Goal: Task Accomplishment & Management: Manage account settings

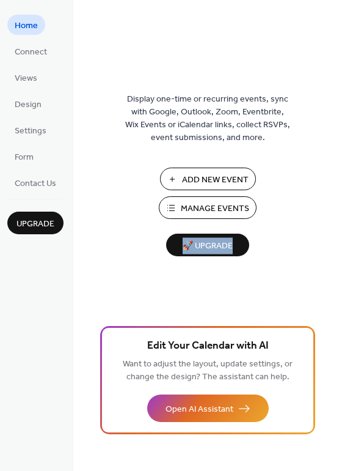
drag, startPoint x: 335, startPoint y: 198, endPoint x: 346, endPoint y: 254, distance: 57.3
click at [342, 254] on html "Home Connect Views Design Settings Form Contact Us Upgrade Home Upgrade Display…" at bounding box center [171, 235] width 342 height 471
click at [196, 390] on div "Edit Your Calendar with AI Want to adjust the layout, update settings, or chang…" at bounding box center [207, 380] width 215 height 108
click at [210, 181] on span "Add New Event" at bounding box center [215, 180] width 67 height 13
click at [199, 208] on span "Manage Events" at bounding box center [215, 208] width 68 height 13
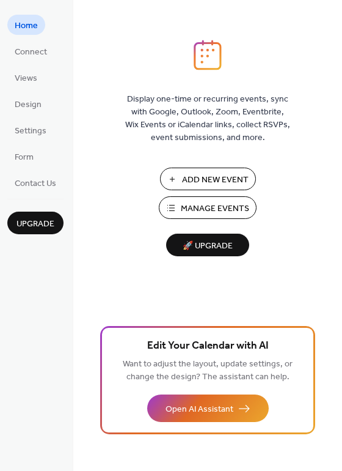
click at [203, 208] on span "Manage Events" at bounding box center [215, 208] width 68 height 13
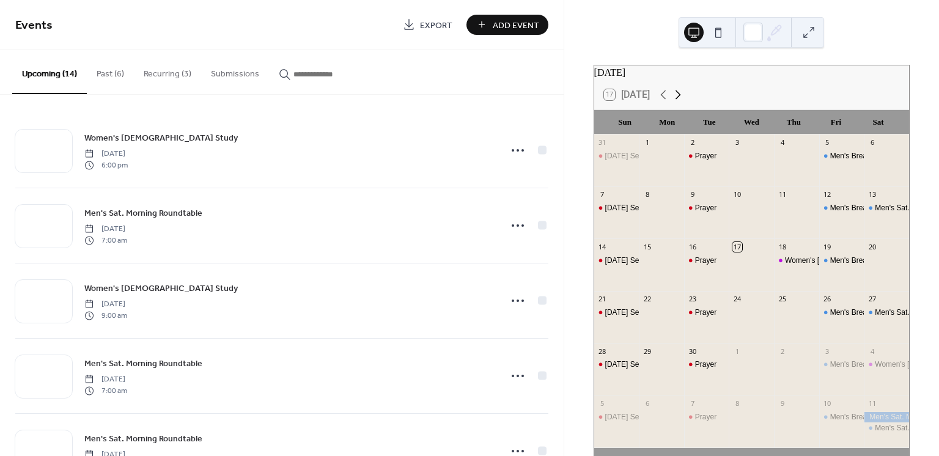
click at [680, 100] on icon at bounding box center [677, 94] width 5 height 9
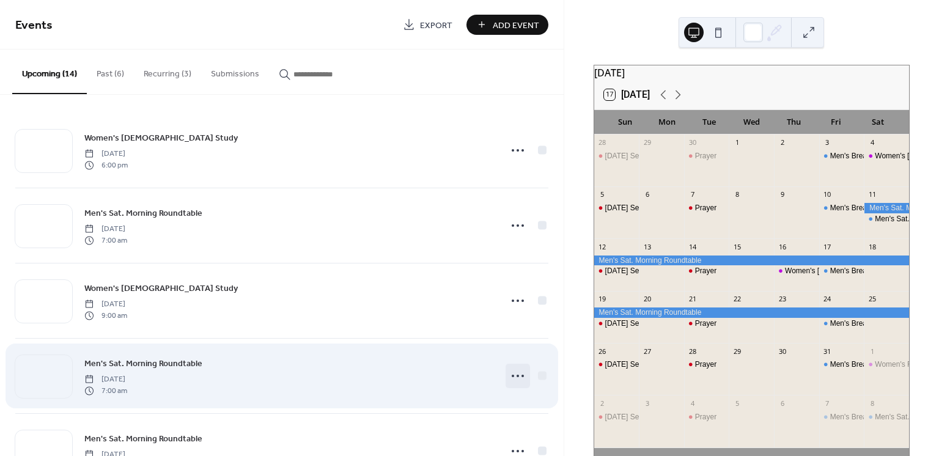
click at [512, 373] on icon at bounding box center [518, 376] width 20 height 20
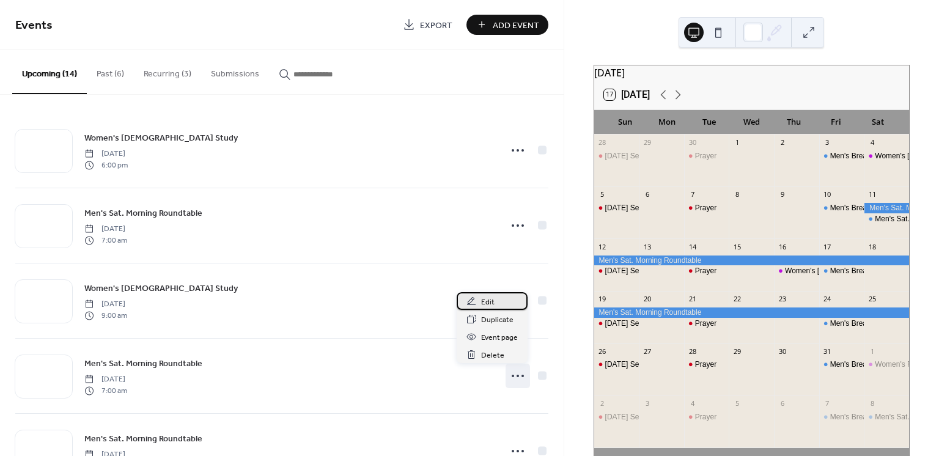
click at [493, 294] on div "Edit" at bounding box center [491, 301] width 71 height 18
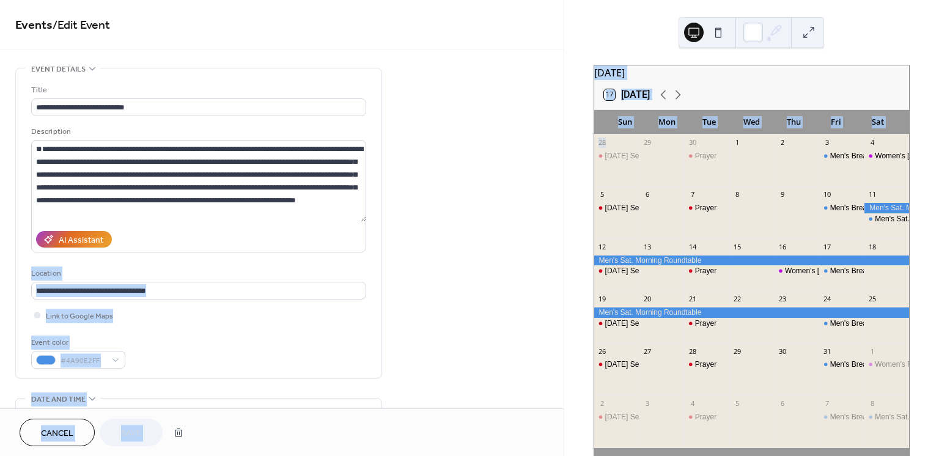
drag, startPoint x: 559, startPoint y: 155, endPoint x: 566, endPoint y: 180, distance: 26.1
click at [566, 180] on div "**********" at bounding box center [469, 228] width 939 height 456
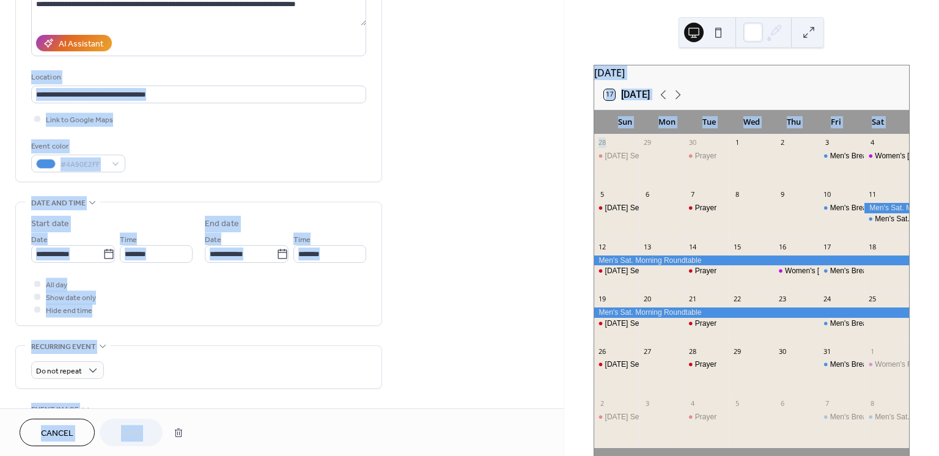
scroll to position [214, 0]
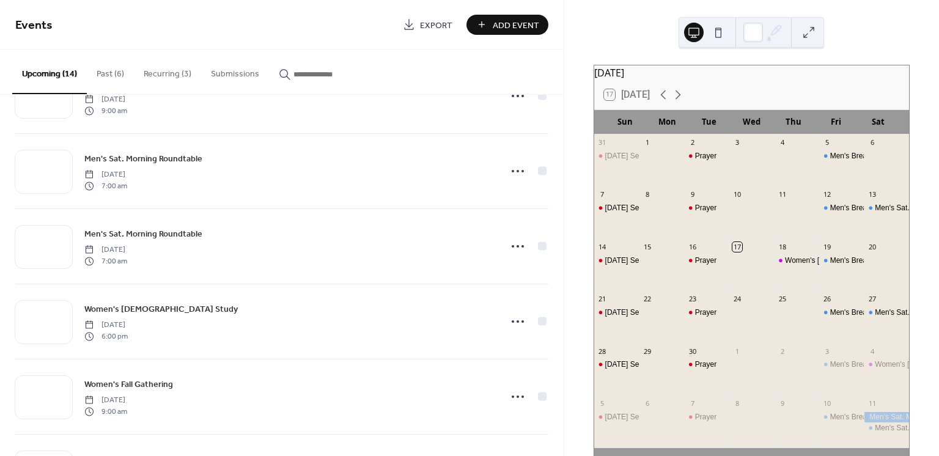
scroll to position [205, 0]
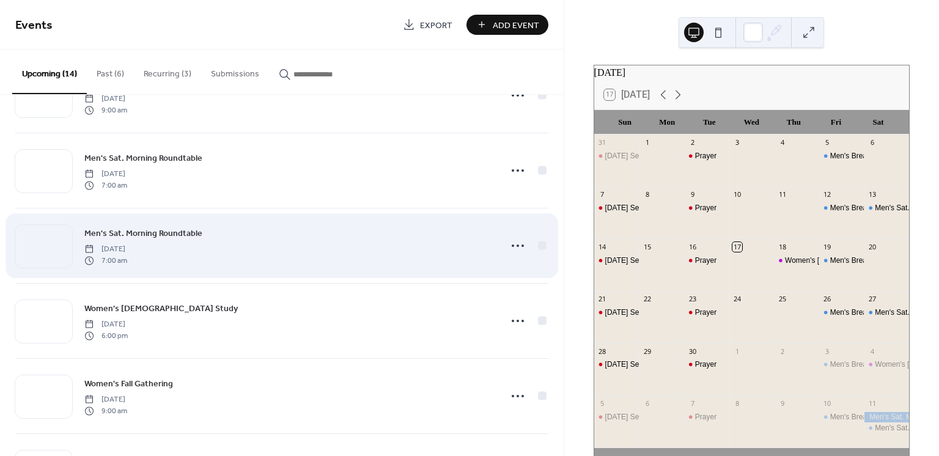
click at [127, 247] on span "Saturday, October 11, 2025" at bounding box center [105, 249] width 43 height 11
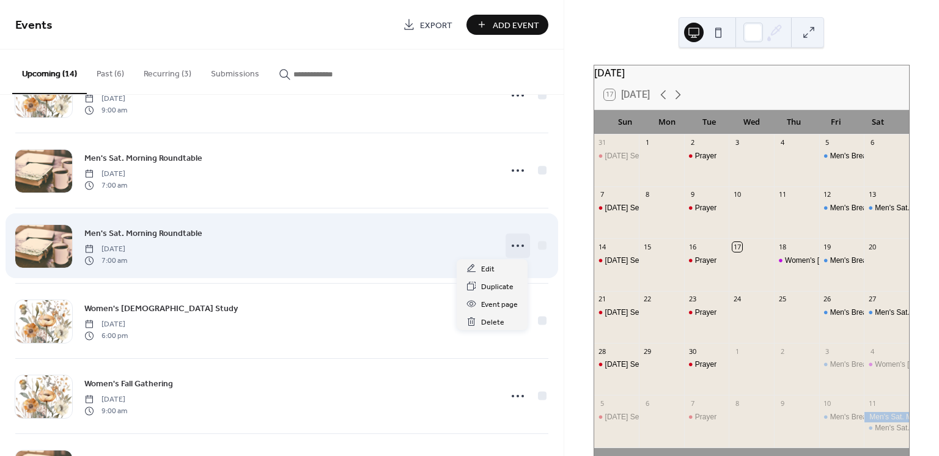
click at [514, 249] on icon at bounding box center [518, 246] width 20 height 20
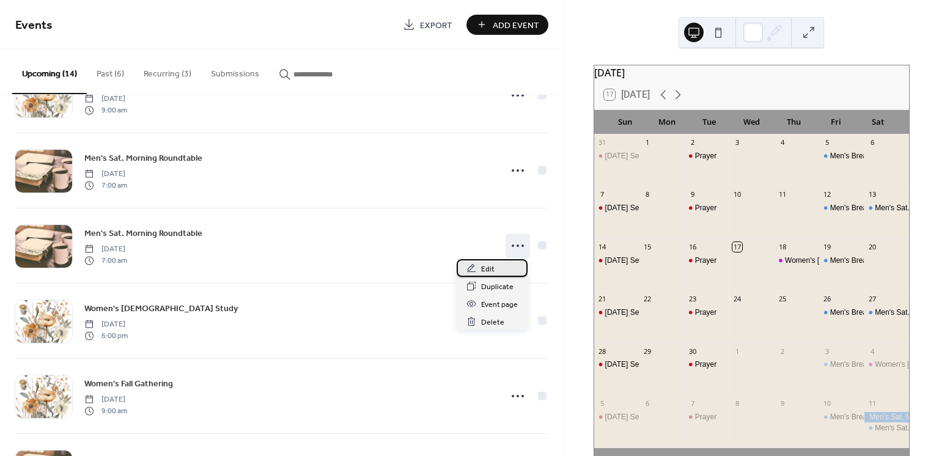
click at [485, 266] on span "Edit" at bounding box center [487, 269] width 13 height 13
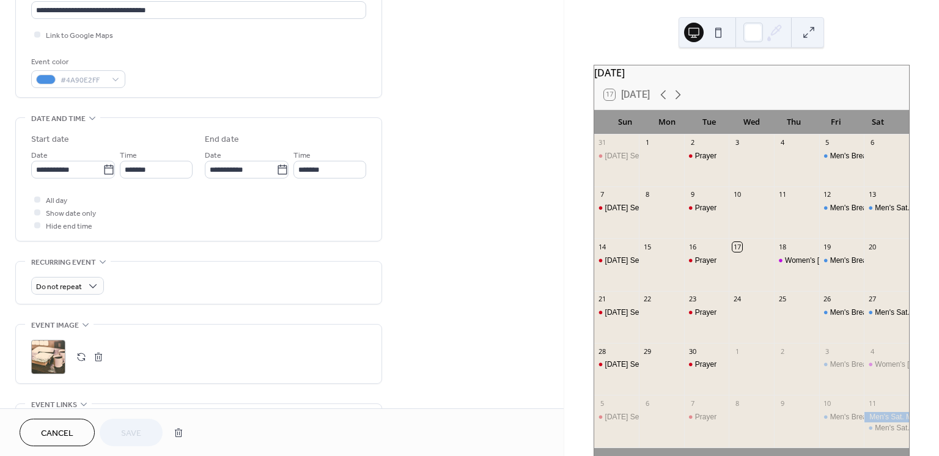
scroll to position [291, 0]
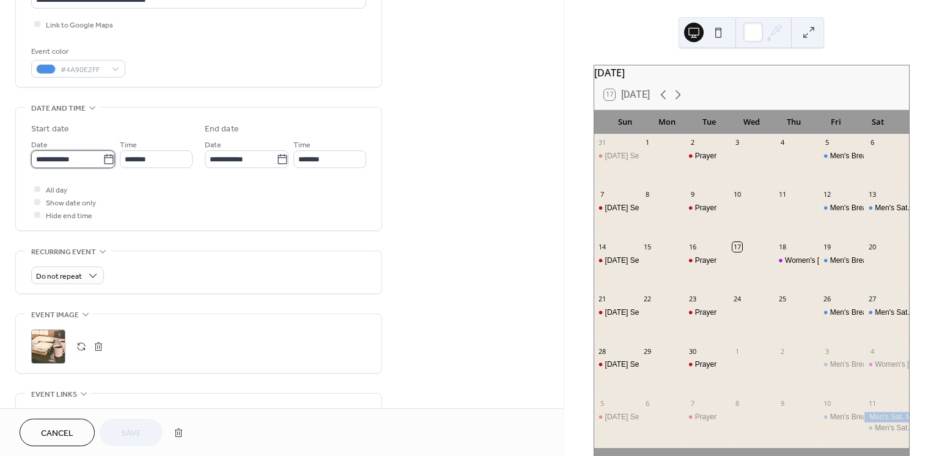
click at [43, 156] on input "**********" at bounding box center [66, 159] width 71 height 18
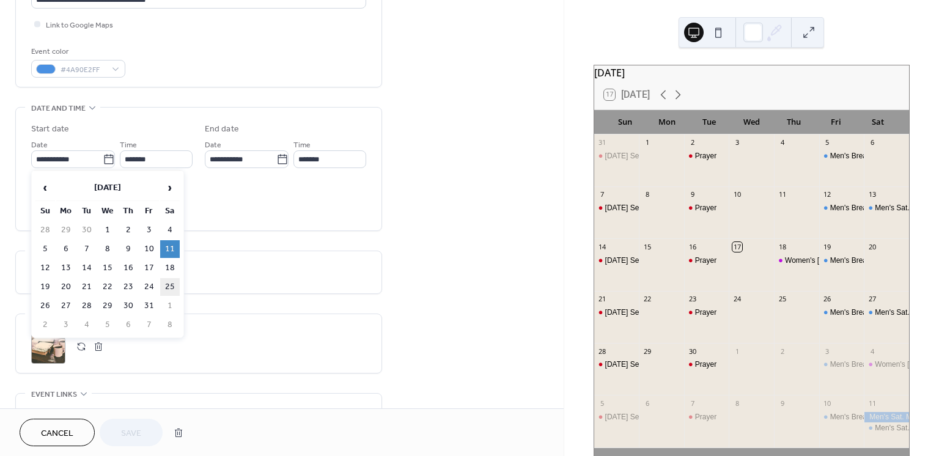
click at [169, 285] on td "25" at bounding box center [170, 287] width 20 height 18
type input "**********"
type input "*******"
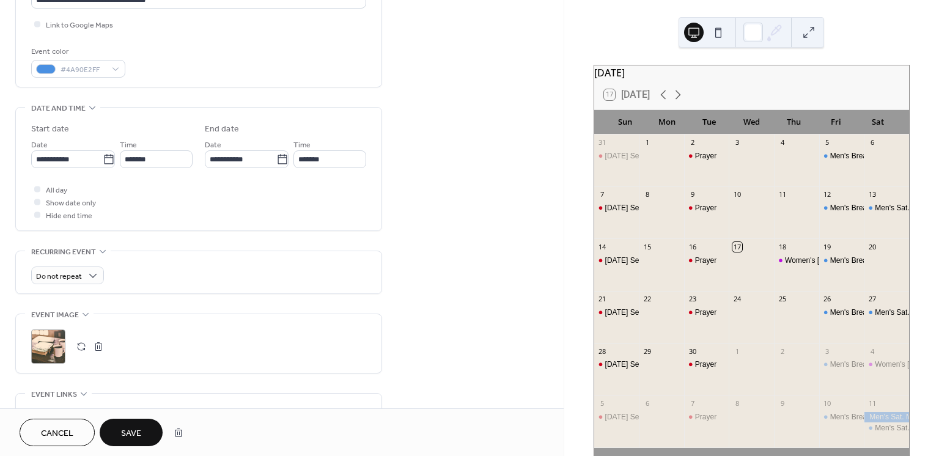
click at [144, 439] on button "Save" at bounding box center [131, 432] width 63 height 27
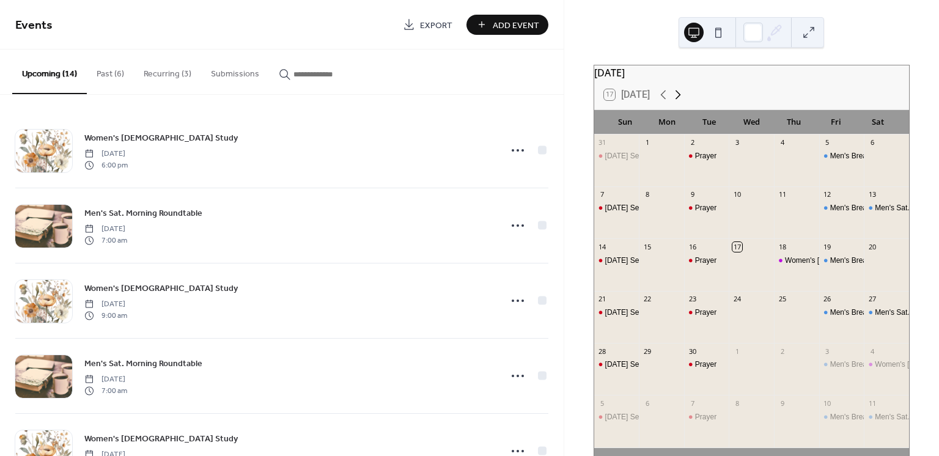
click at [678, 98] on icon at bounding box center [677, 94] width 15 height 15
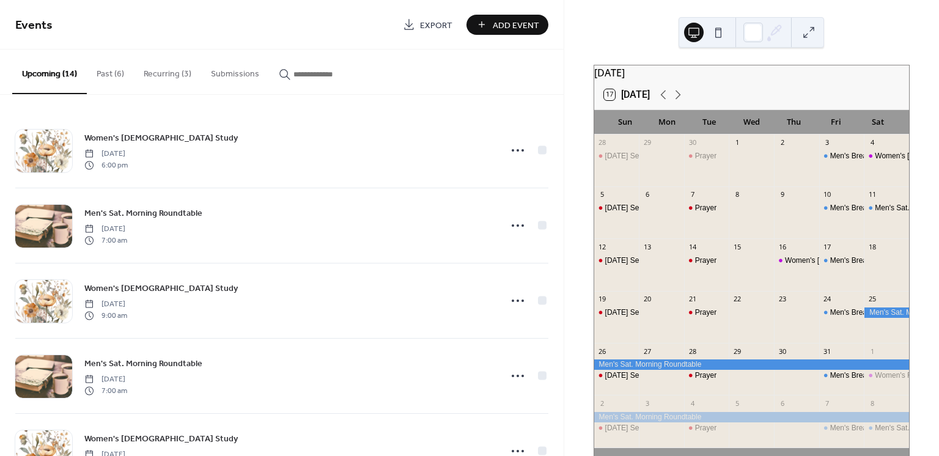
click at [757, 370] on div at bounding box center [751, 364] width 315 height 10
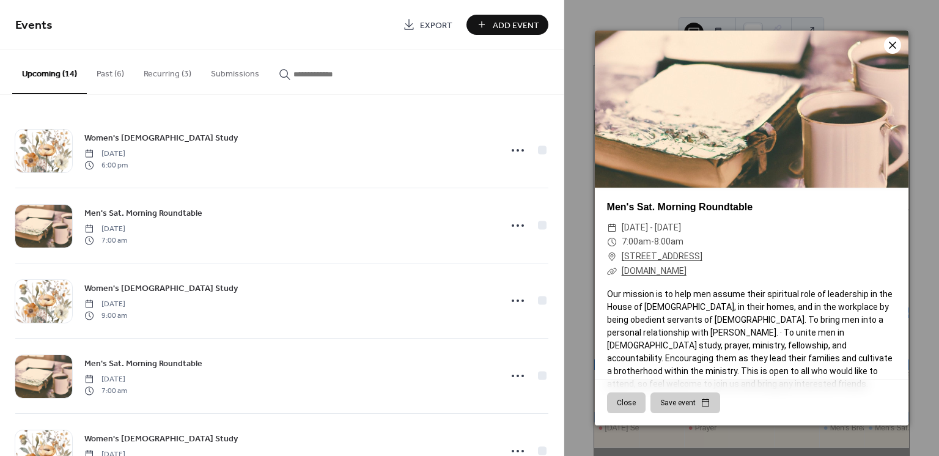
click at [891, 49] on icon at bounding box center [892, 45] width 15 height 15
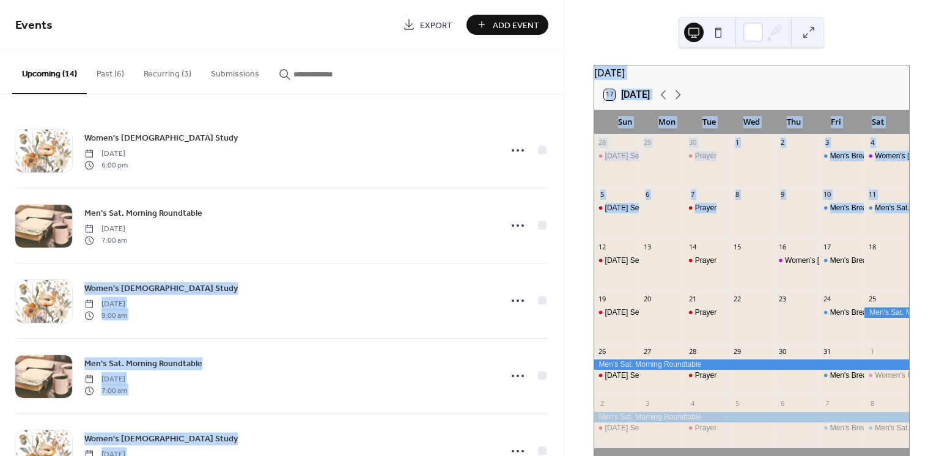
drag, startPoint x: 559, startPoint y: 191, endPoint x: 569, endPoint y: 257, distance: 67.3
click at [569, 257] on div "Events Export Add Event Upcoming (14) Past (6) Recurring (3) Submissions Women'…" at bounding box center [469, 228] width 939 height 456
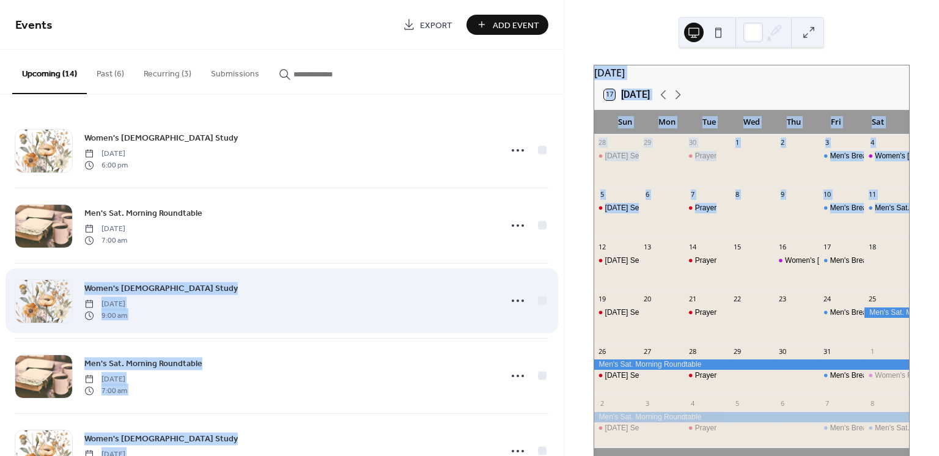
click at [388, 332] on div "Women's Bible Study Saturday, October 4, 2025 9:00 am" at bounding box center [281, 300] width 533 height 75
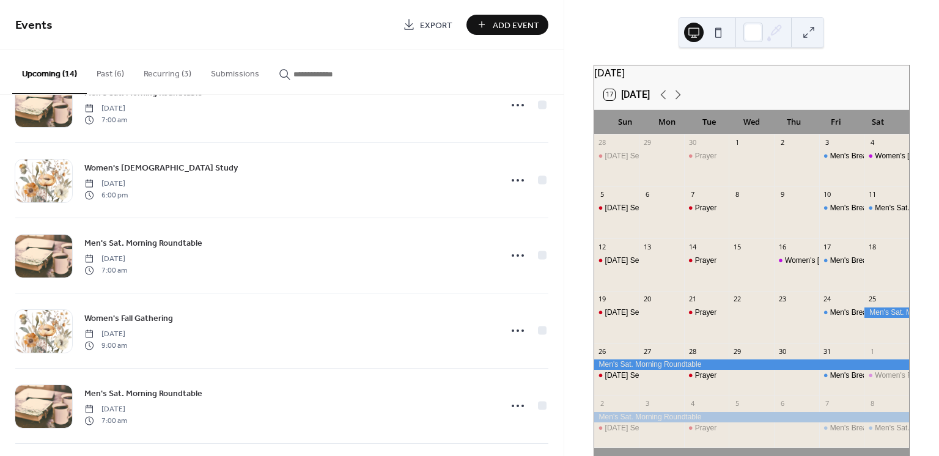
scroll to position [271, 0]
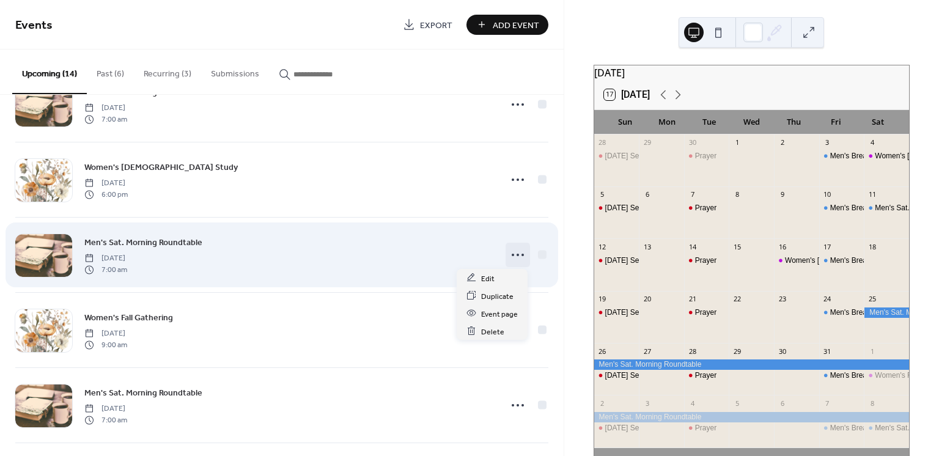
click at [516, 253] on icon at bounding box center [518, 255] width 20 height 20
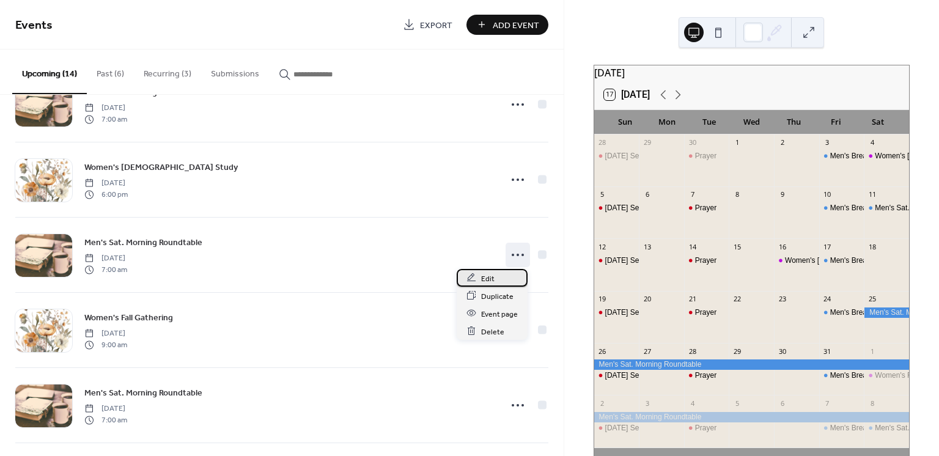
click at [499, 276] on div "Edit" at bounding box center [491, 278] width 71 height 18
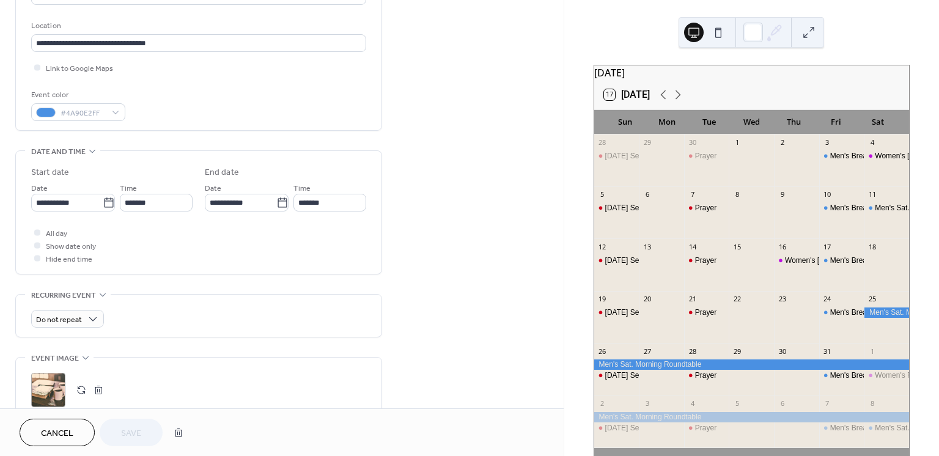
scroll to position [264, 0]
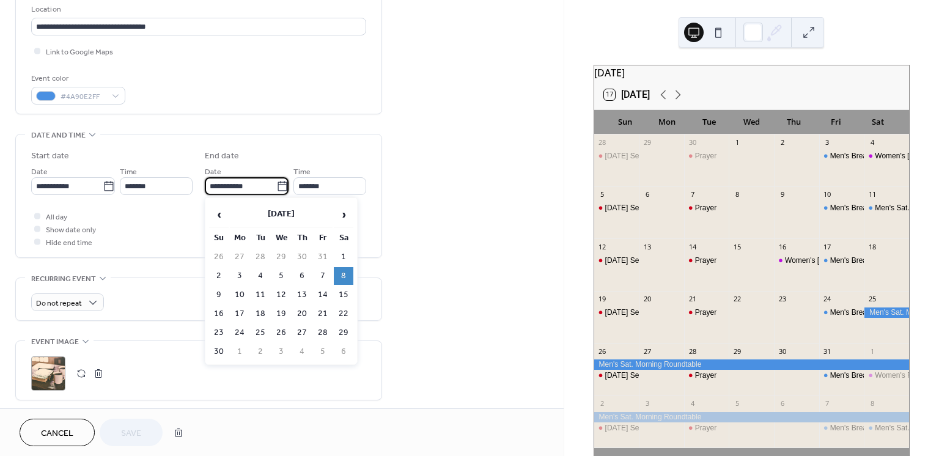
click at [217, 181] on input "**********" at bounding box center [240, 186] width 71 height 18
click at [208, 225] on table "‹ November 2025 › Su Mo Tu We Th Fr Sa 26 27 28 29 30 31 1 2 3 4 5 6 7 8 9 10 1…" at bounding box center [281, 280] width 147 height 161
click at [221, 211] on span "‹" at bounding box center [219, 214] width 18 height 24
click at [346, 313] on td "25" at bounding box center [344, 314] width 20 height 18
type input "**********"
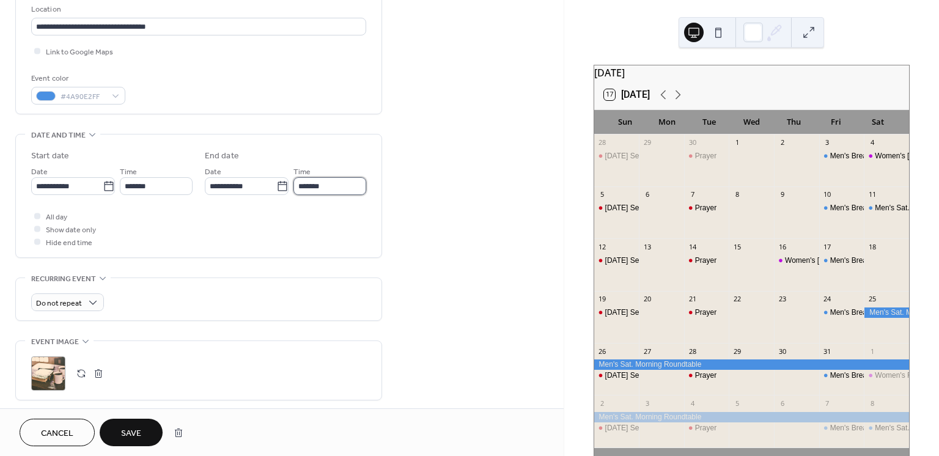
click at [304, 181] on input "*******" at bounding box center [329, 186] width 73 height 18
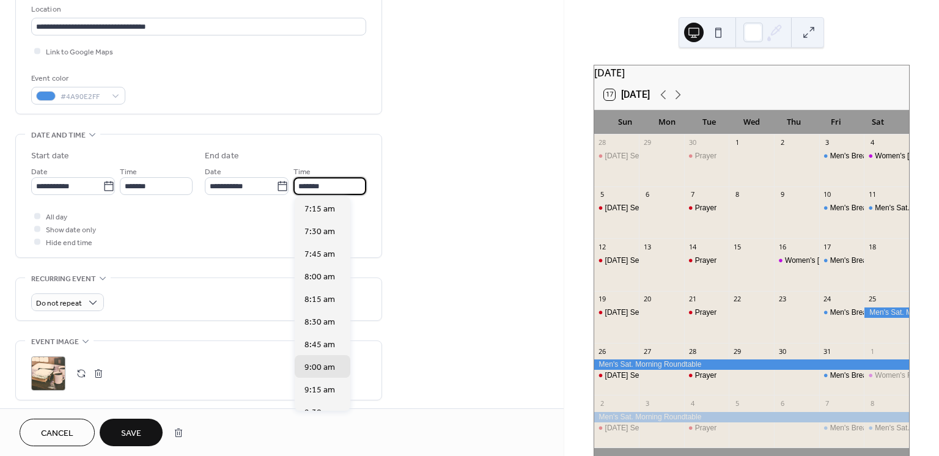
type input "*******"
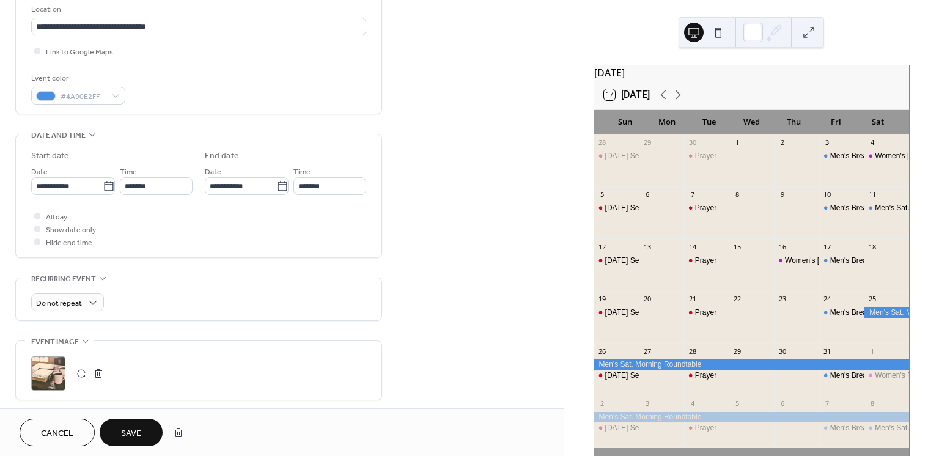
click at [133, 430] on span "Save" at bounding box center [131, 433] width 20 height 13
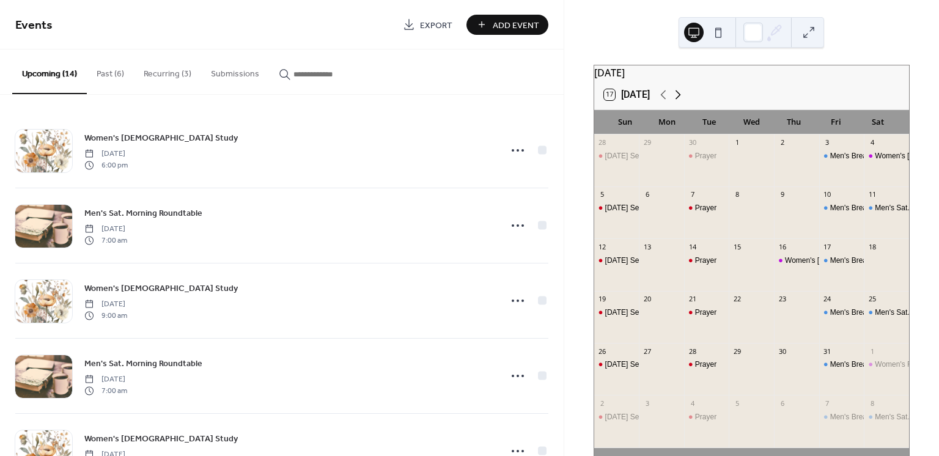
click at [676, 99] on icon at bounding box center [677, 94] width 15 height 15
click at [662, 100] on icon at bounding box center [662, 94] width 5 height 9
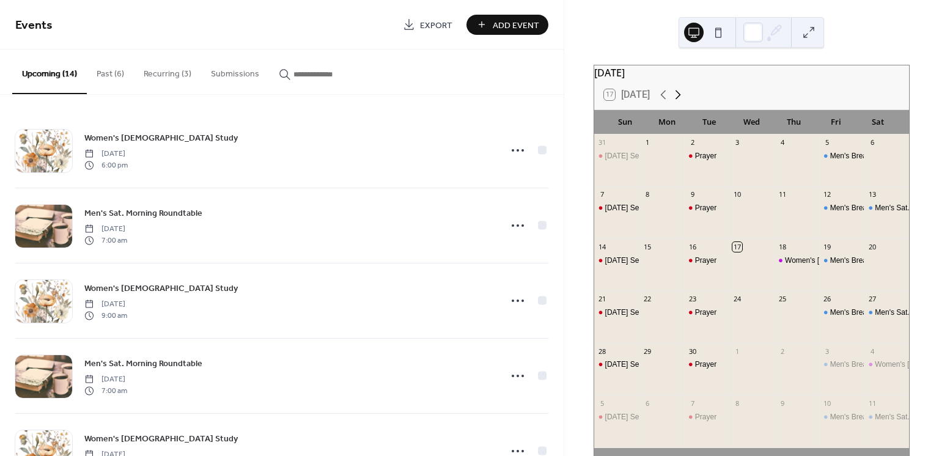
click at [676, 102] on icon at bounding box center [677, 94] width 15 height 15
click at [665, 102] on icon at bounding box center [663, 94] width 15 height 15
click at [879, 160] on div "Women's [DEMOGRAPHIC_DATA] Study" at bounding box center [941, 156] width 135 height 10
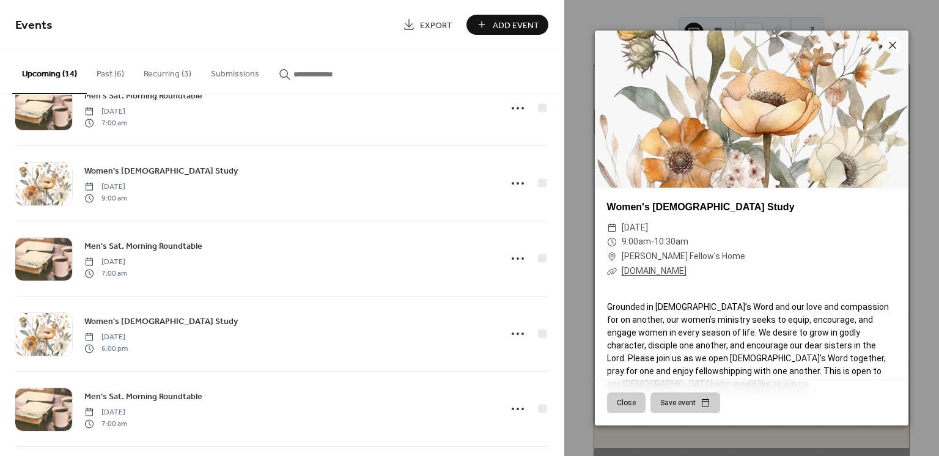
scroll to position [122, 0]
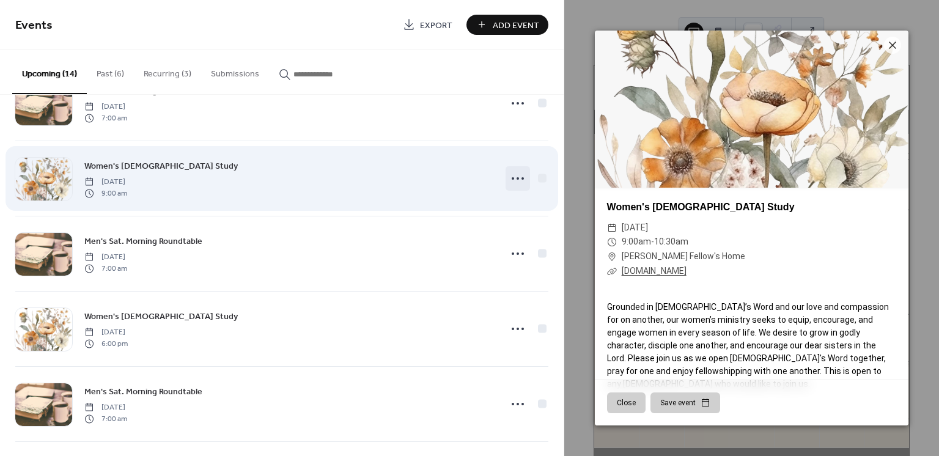
click at [514, 175] on icon at bounding box center [518, 179] width 20 height 20
click at [512, 178] on icon at bounding box center [518, 179] width 20 height 20
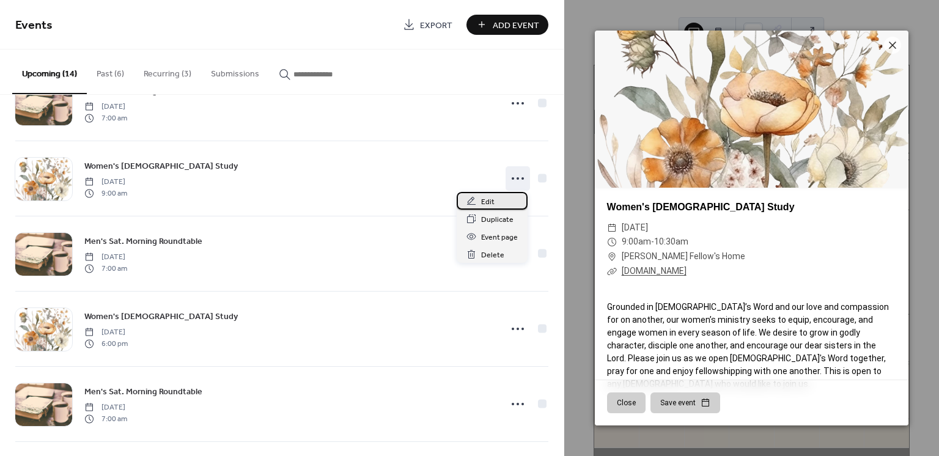
click at [470, 205] on div "Edit" at bounding box center [491, 201] width 71 height 18
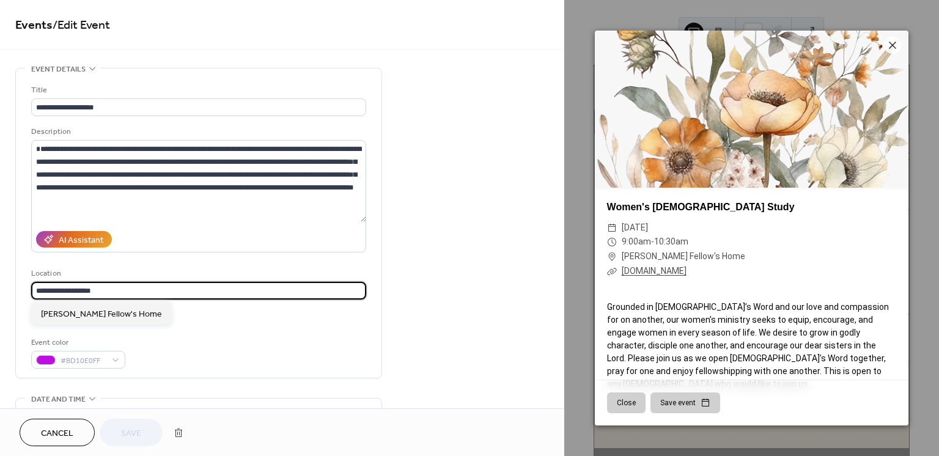
drag, startPoint x: 72, startPoint y: 288, endPoint x: -53, endPoint y: 256, distance: 128.6
click at [0, 256] on html "**********" at bounding box center [469, 228] width 939 height 456
type input "**********"
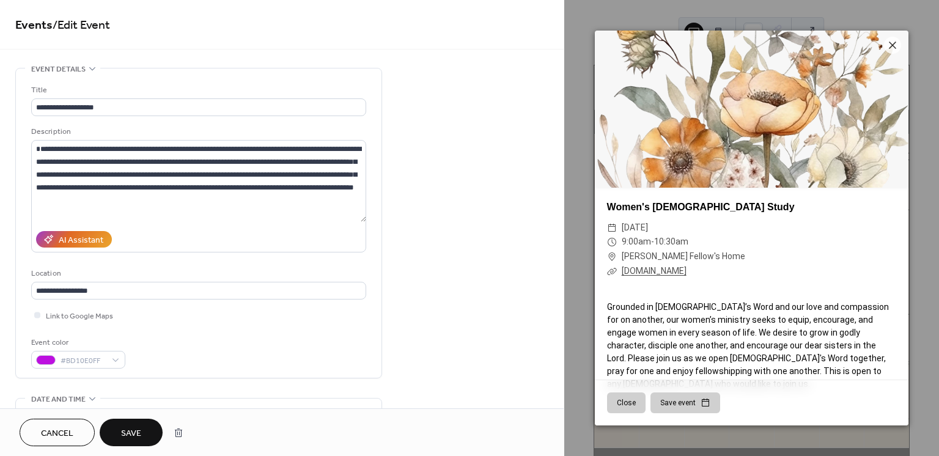
click at [133, 423] on button "Save" at bounding box center [131, 432] width 63 height 27
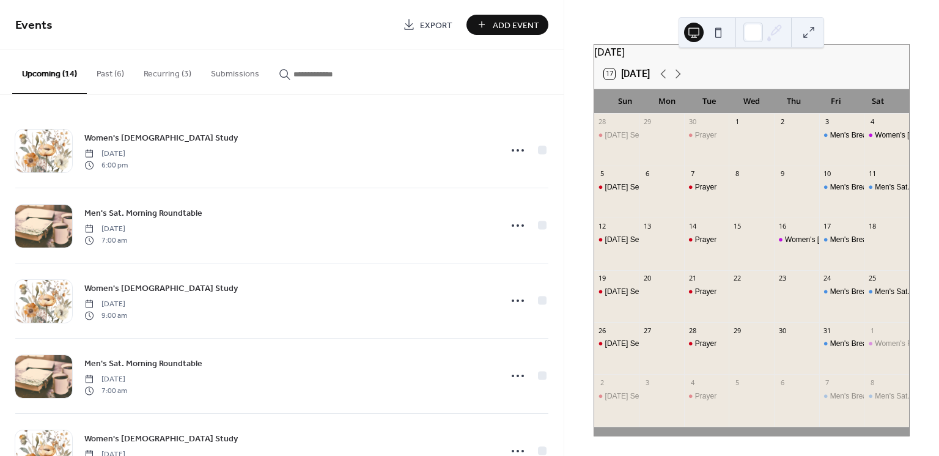
scroll to position [27, 0]
click at [675, 77] on icon at bounding box center [677, 74] width 15 height 15
click at [884, 136] on div "Women's Fall Gathering" at bounding box center [913, 135] width 78 height 10
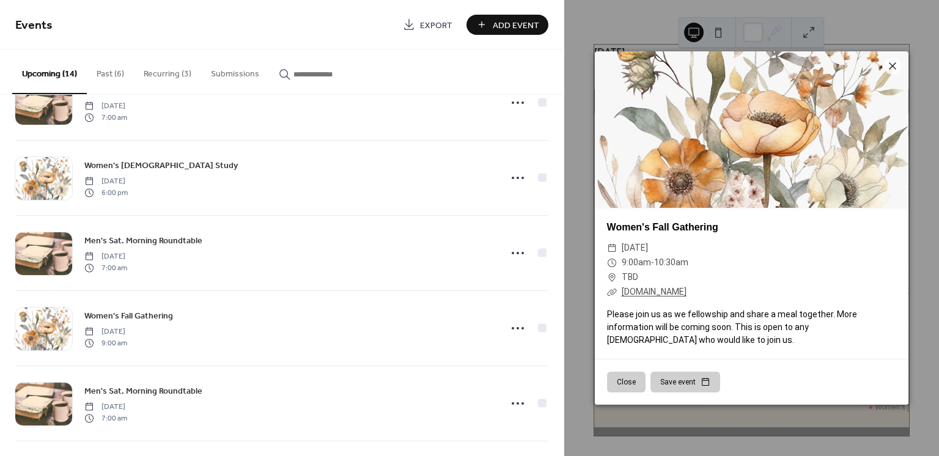
scroll to position [274, 0]
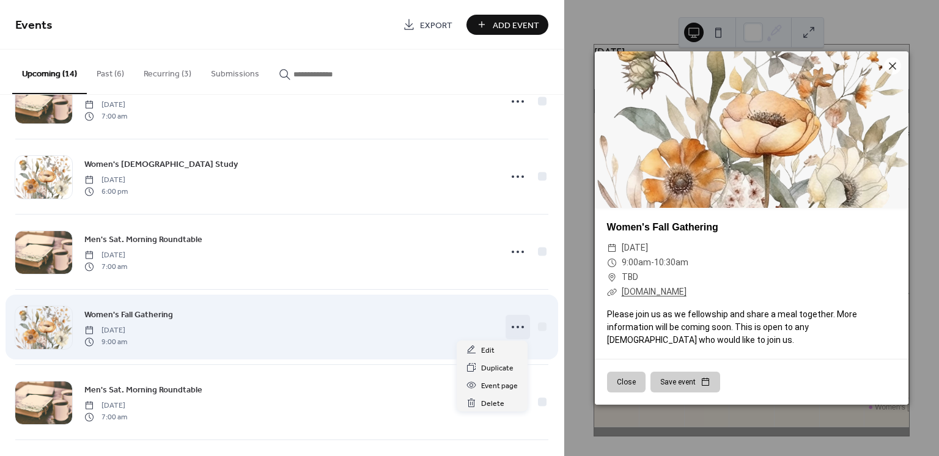
click at [518, 323] on icon at bounding box center [518, 327] width 20 height 20
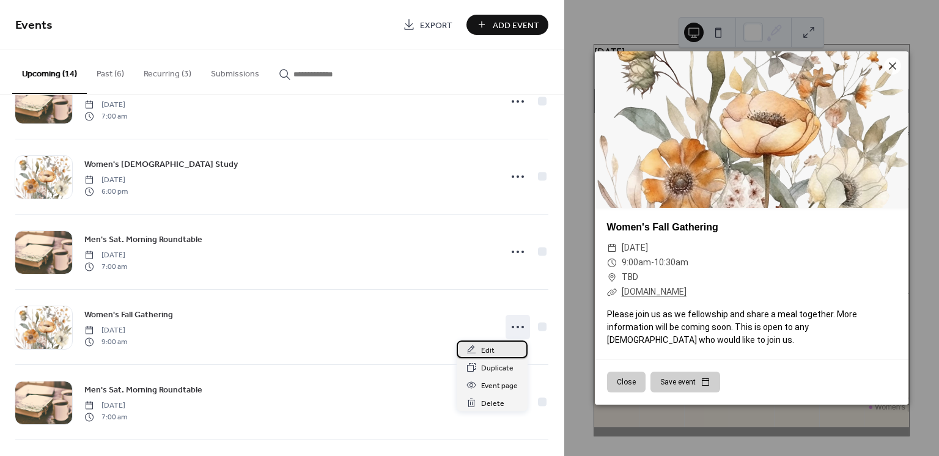
click at [495, 351] on div "Edit" at bounding box center [491, 349] width 71 height 18
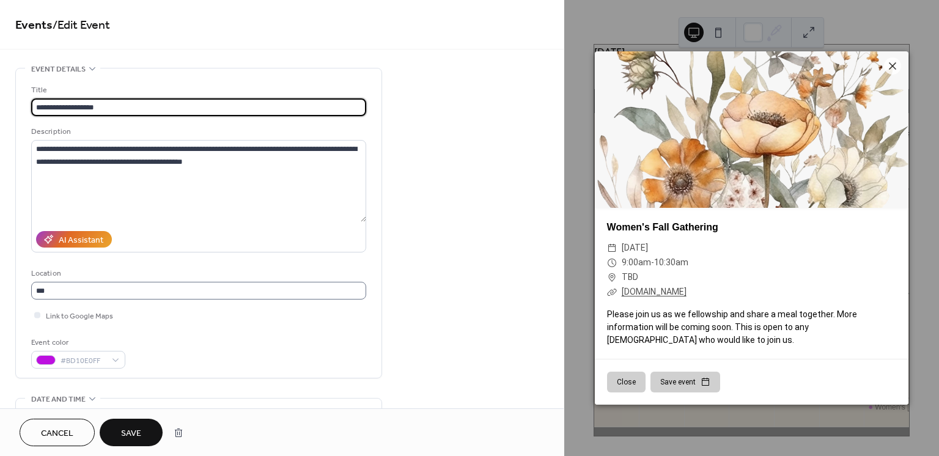
type input "**********"
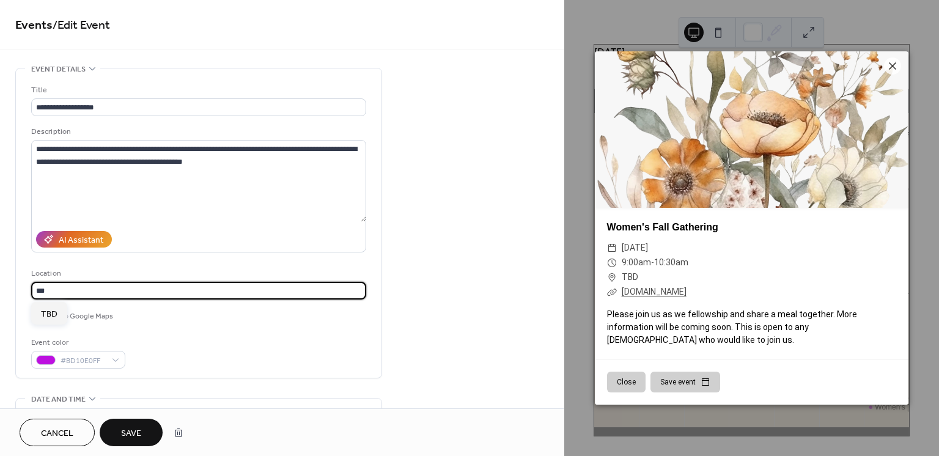
drag, startPoint x: 71, startPoint y: 284, endPoint x: 7, endPoint y: 287, distance: 64.2
type input "**********"
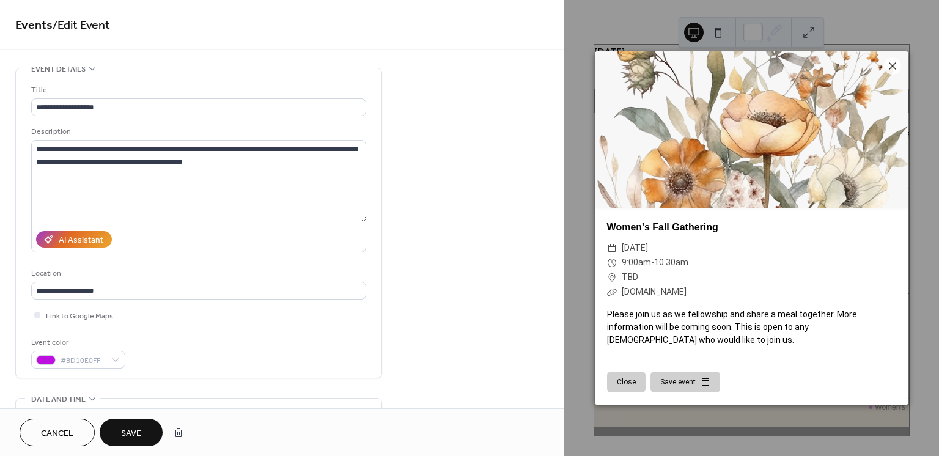
click at [120, 432] on button "Save" at bounding box center [131, 432] width 63 height 27
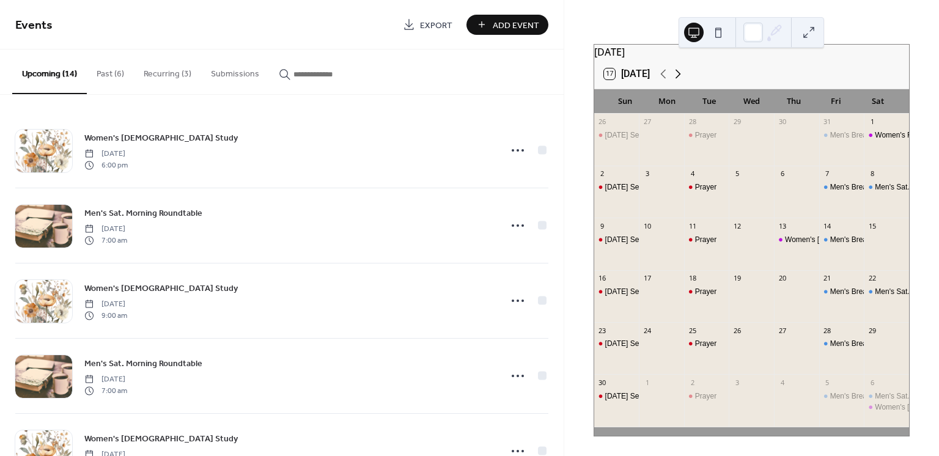
click at [683, 70] on icon at bounding box center [677, 74] width 15 height 15
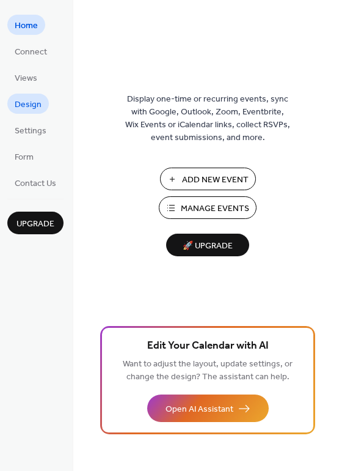
click at [32, 105] on span "Design" at bounding box center [28, 104] width 27 height 13
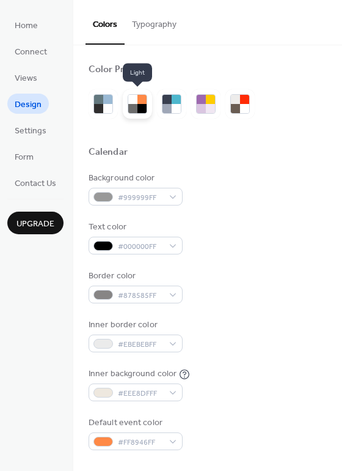
click at [134, 107] on div at bounding box center [132, 108] width 9 height 9
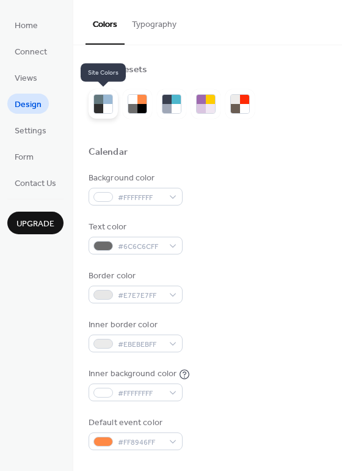
click at [108, 103] on div at bounding box center [107, 99] width 9 height 9
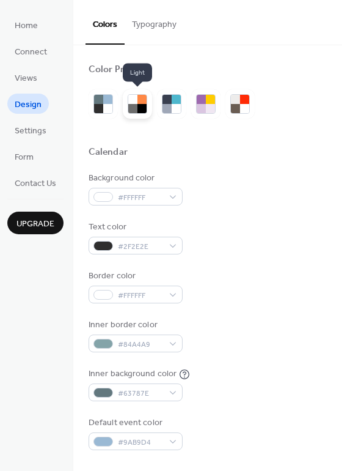
click at [141, 107] on div at bounding box center [141, 108] width 9 height 9
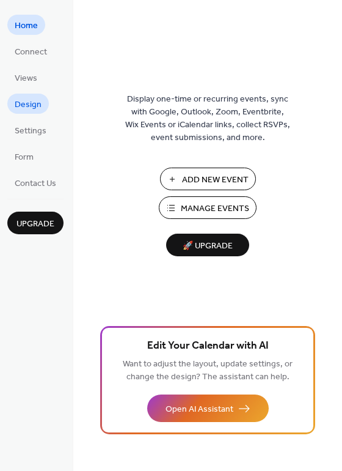
click at [27, 101] on span "Design" at bounding box center [28, 104] width 27 height 13
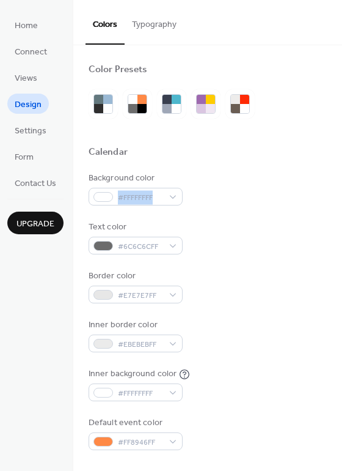
drag, startPoint x: 337, startPoint y: 173, endPoint x: 348, endPoint y: 211, distance: 39.3
click at [342, 211] on html "Home Connect Views Design Settings Form Contact Us Upgrade Design Upgrade Color…" at bounding box center [171, 235] width 342 height 471
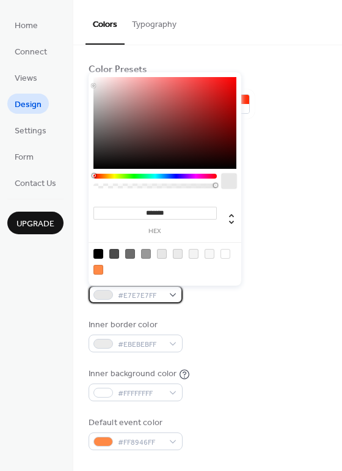
click at [160, 298] on span "#E7E7E7FF" at bounding box center [140, 295] width 45 height 13
click at [100, 253] on div at bounding box center [98, 254] width 10 height 10
type input "*******"
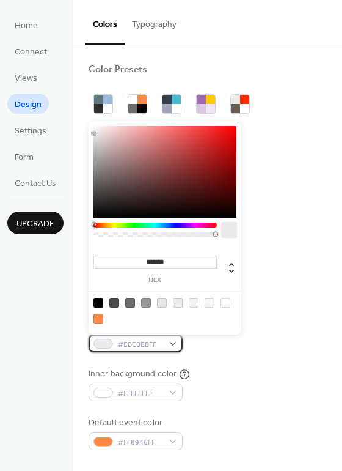
click at [178, 345] on div "#EBEBEBFF" at bounding box center [136, 343] width 94 height 18
click at [100, 302] on div at bounding box center [98, 303] width 10 height 10
type input "*******"
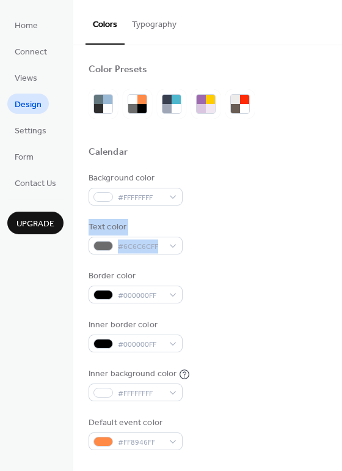
drag, startPoint x: 338, startPoint y: 209, endPoint x: 342, endPoint y: 241, distance: 32.1
click at [342, 241] on html "Home Connect Views Design Settings Form Contact Us Upgrade Design Upgrade Color…" at bounding box center [171, 235] width 342 height 471
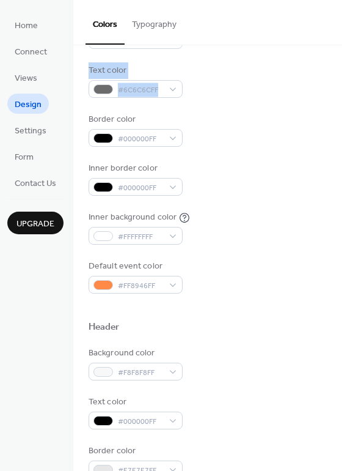
scroll to position [157, 0]
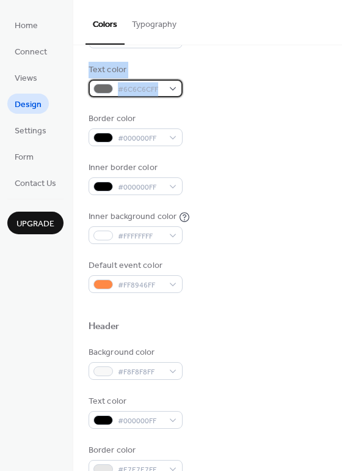
click at [172, 93] on div "#6C6C6CFF" at bounding box center [136, 88] width 94 height 18
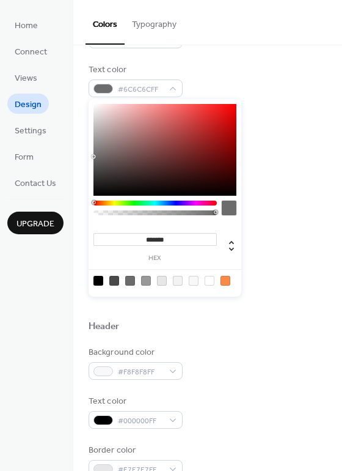
click at [99, 280] on div at bounding box center [98, 281] width 10 height 10
type input "*******"
click at [283, 90] on div "Text color #000000FF" at bounding box center [208, 81] width 238 height 34
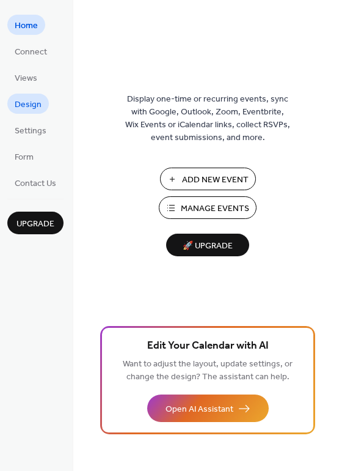
click at [31, 104] on span "Design" at bounding box center [28, 104] width 27 height 13
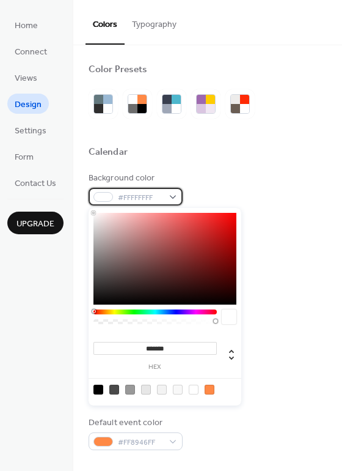
click at [177, 194] on div "#FFFFFFFF" at bounding box center [136, 197] width 94 height 18
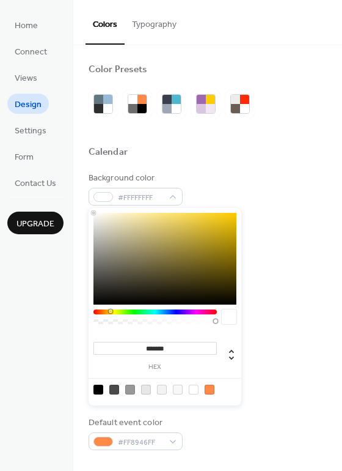
click at [110, 313] on div at bounding box center [154, 311] width 123 height 5
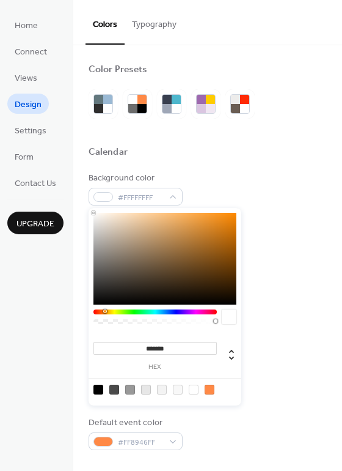
click at [104, 312] on div at bounding box center [154, 311] width 123 height 5
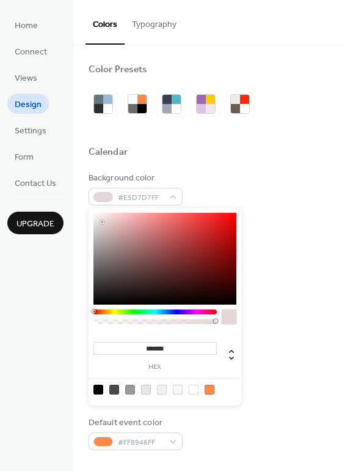
drag, startPoint x: 94, startPoint y: 212, endPoint x: 102, endPoint y: 222, distance: 12.6
click at [102, 222] on div at bounding box center [102, 222] width 2 height 2
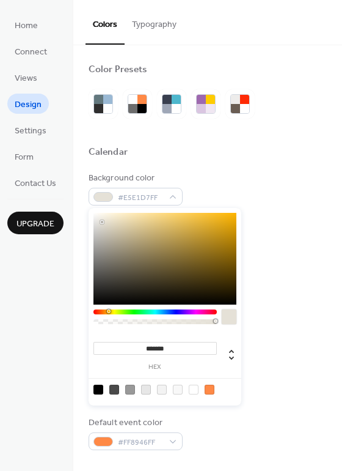
click at [109, 310] on div at bounding box center [154, 311] width 123 height 5
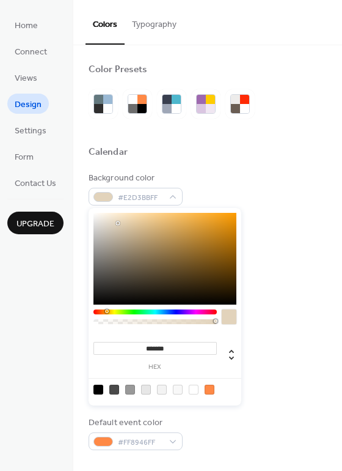
type input "*******"
drag, startPoint x: 101, startPoint y: 221, endPoint x: 119, endPoint y: 223, distance: 17.8
click at [119, 223] on div at bounding box center [118, 223] width 2 height 2
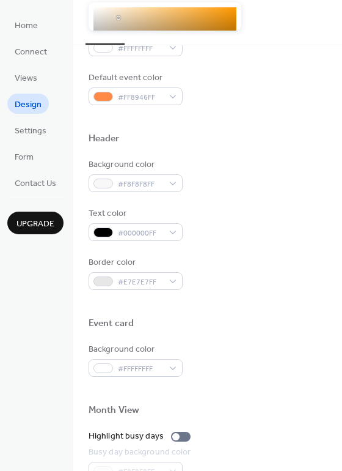
scroll to position [348, 0]
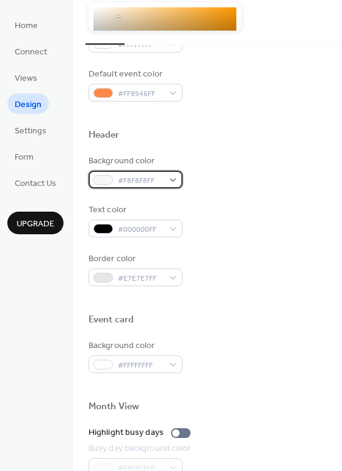
click at [166, 178] on div "#F8F8F8FF" at bounding box center [136, 179] width 94 height 18
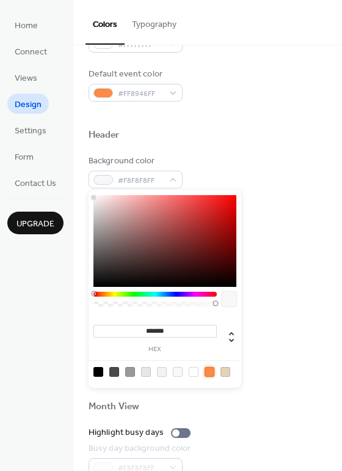
click at [208, 369] on div at bounding box center [210, 372] width 10 height 10
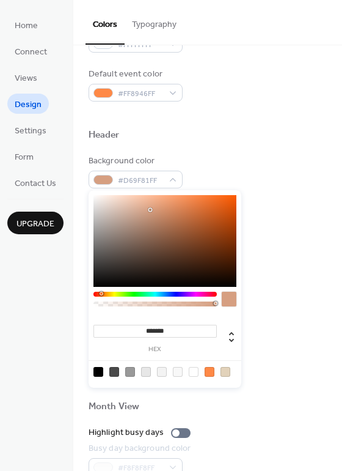
type input "*******"
drag, startPoint x: 196, startPoint y: 194, endPoint x: 152, endPoint y: 214, distance: 48.7
click at [152, 214] on div at bounding box center [151, 214] width 2 height 2
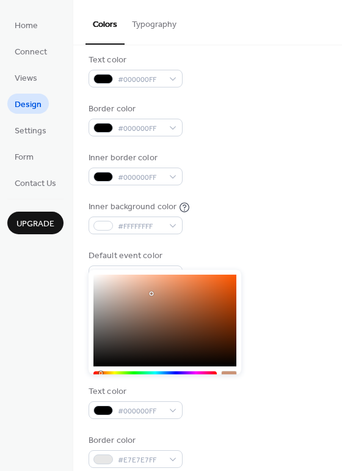
scroll to position [171, 0]
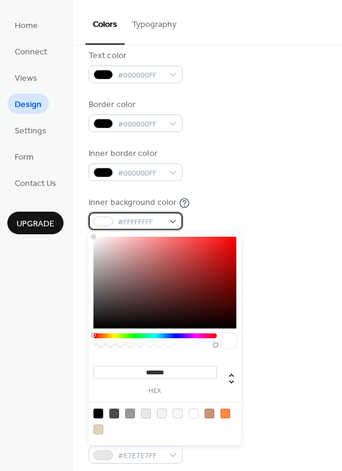
click at [178, 222] on div "#FFFFFFFF" at bounding box center [136, 221] width 94 height 18
click at [109, 335] on div at bounding box center [154, 335] width 123 height 5
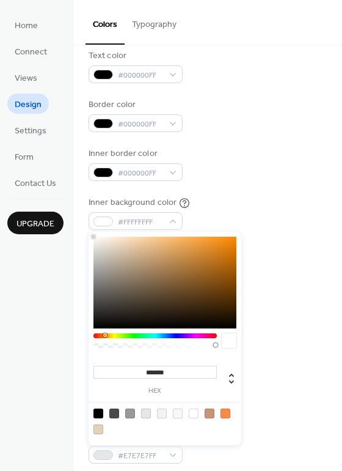
click at [104, 335] on div at bounding box center [154, 335] width 123 height 5
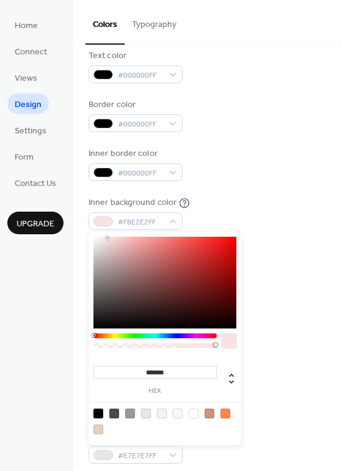
drag, startPoint x: 94, startPoint y: 237, endPoint x: 108, endPoint y: 238, distance: 13.5
click at [108, 238] on div at bounding box center [109, 239] width 2 height 2
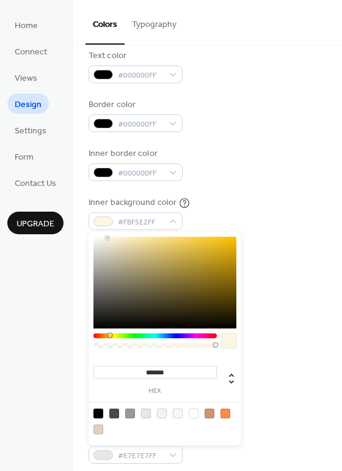
click at [109, 337] on div at bounding box center [154, 335] width 123 height 5
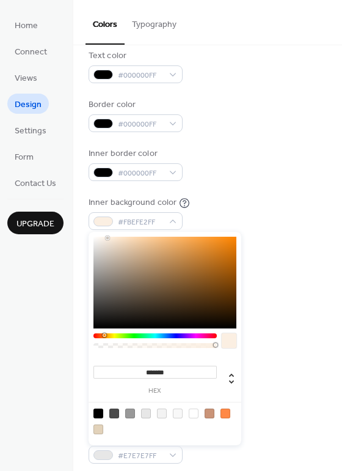
click at [104, 335] on div at bounding box center [154, 335] width 123 height 5
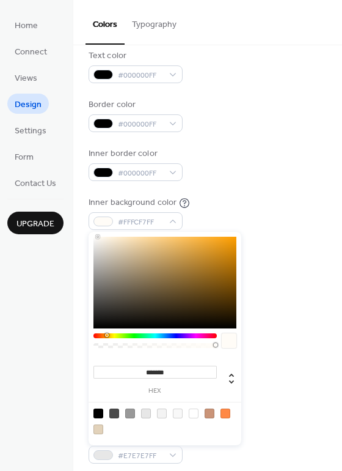
drag, startPoint x: 108, startPoint y: 236, endPoint x: 98, endPoint y: 236, distance: 9.8
click at [98, 236] on div at bounding box center [98, 236] width 2 height 2
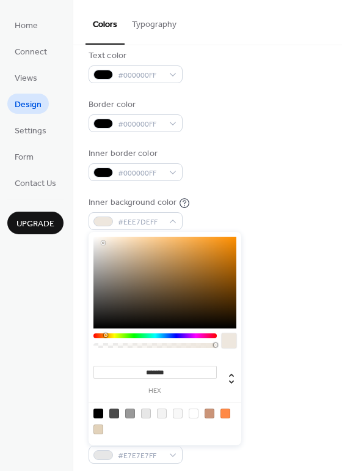
type input "*******"
drag, startPoint x: 98, startPoint y: 238, endPoint x: 102, endPoint y: 243, distance: 6.6
click at [102, 243] on div at bounding box center [103, 244] width 2 height 2
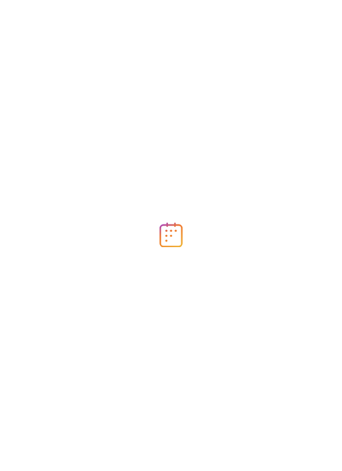
click at [137, 130] on div at bounding box center [171, 235] width 342 height 471
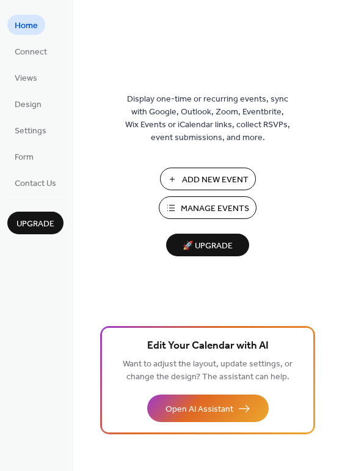
click at [194, 204] on span "Manage Events" at bounding box center [215, 208] width 68 height 13
click at [183, 202] on span "Manage Events" at bounding box center [215, 208] width 68 height 13
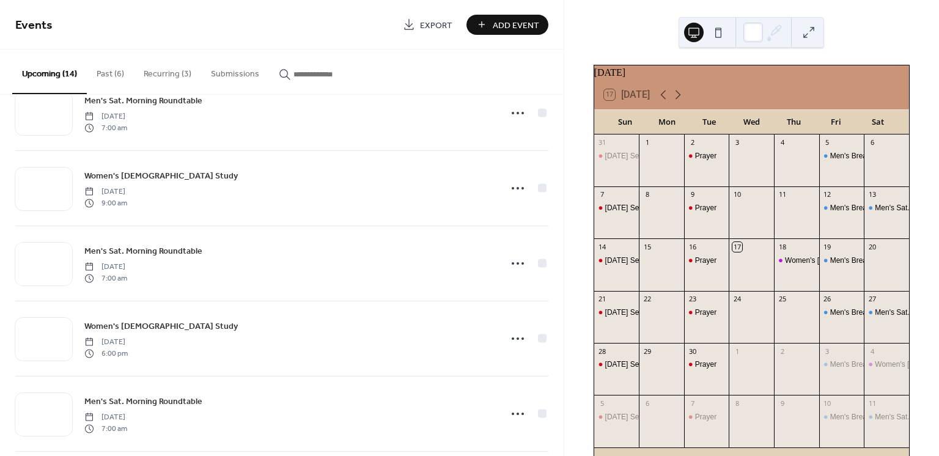
scroll to position [117, 0]
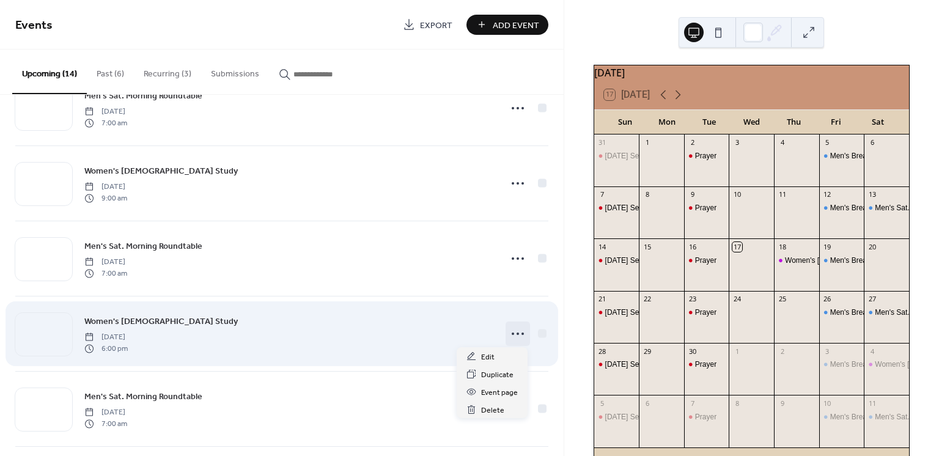
click at [508, 334] on icon at bounding box center [518, 334] width 20 height 20
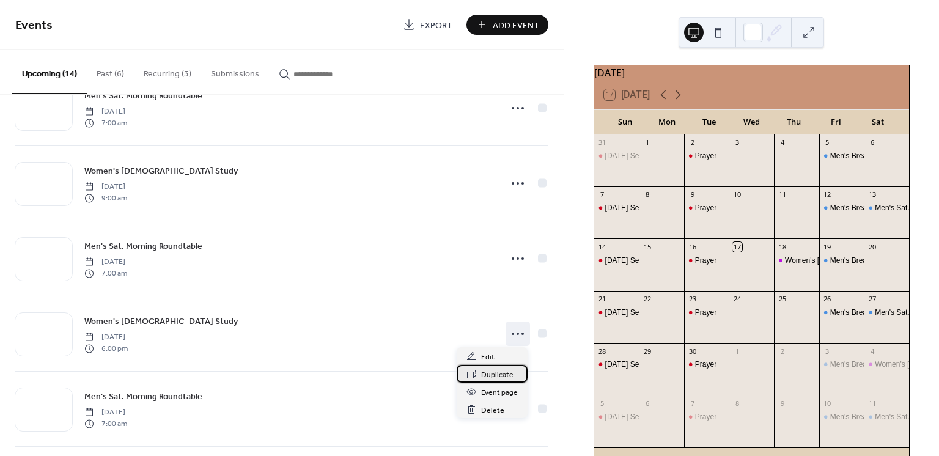
click at [482, 375] on span "Duplicate" at bounding box center [497, 374] width 32 height 13
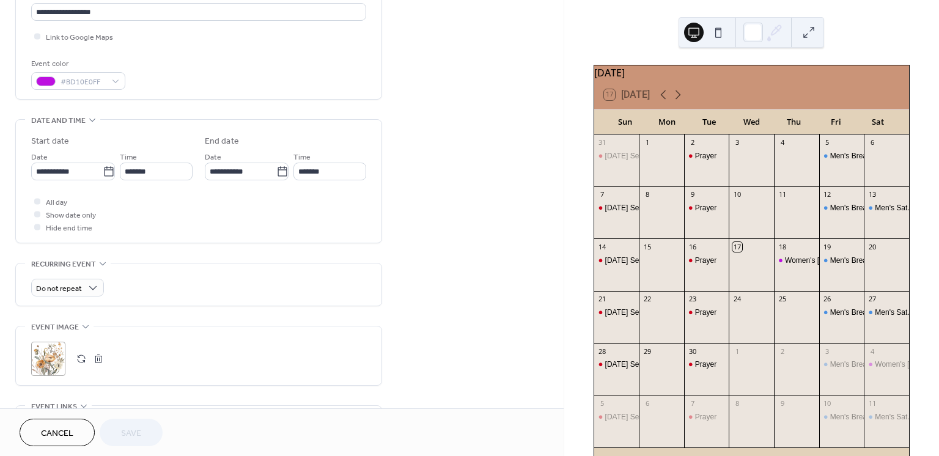
scroll to position [280, 0]
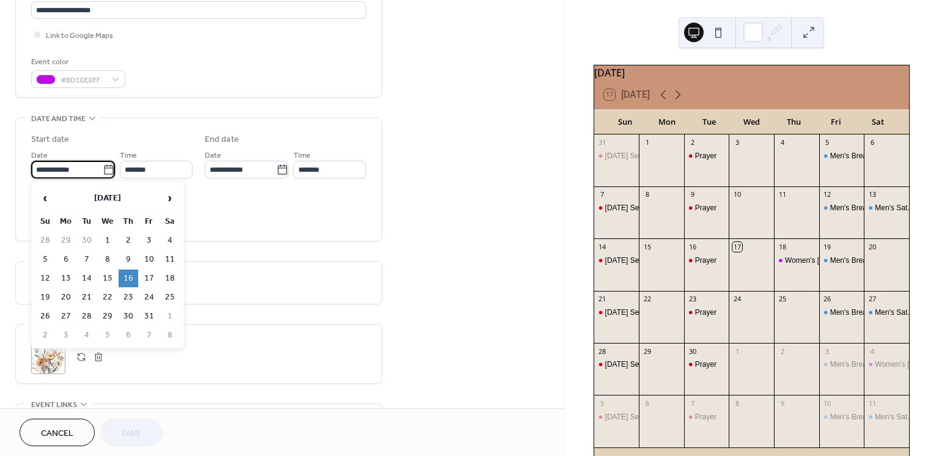
click at [42, 167] on input "**********" at bounding box center [66, 170] width 71 height 18
click at [44, 195] on span "‹" at bounding box center [45, 198] width 18 height 24
click at [131, 277] on td "18" at bounding box center [129, 278] width 20 height 18
type input "**********"
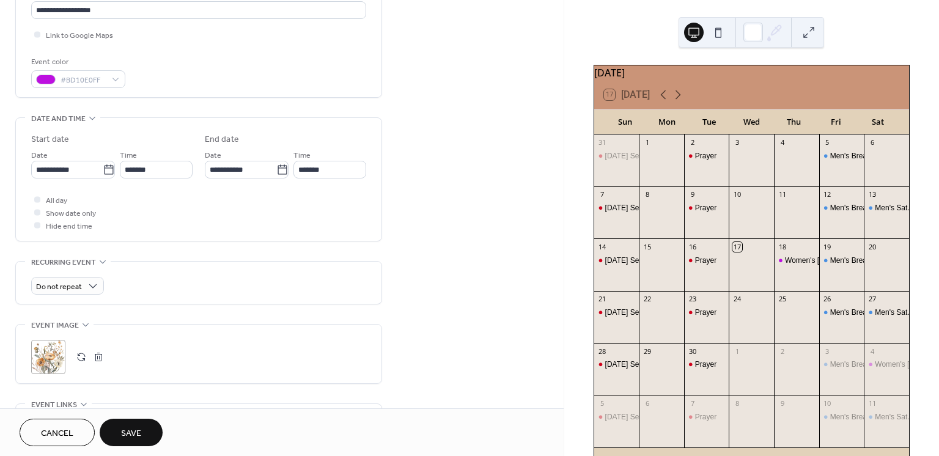
click at [138, 436] on span "Save" at bounding box center [131, 433] width 20 height 13
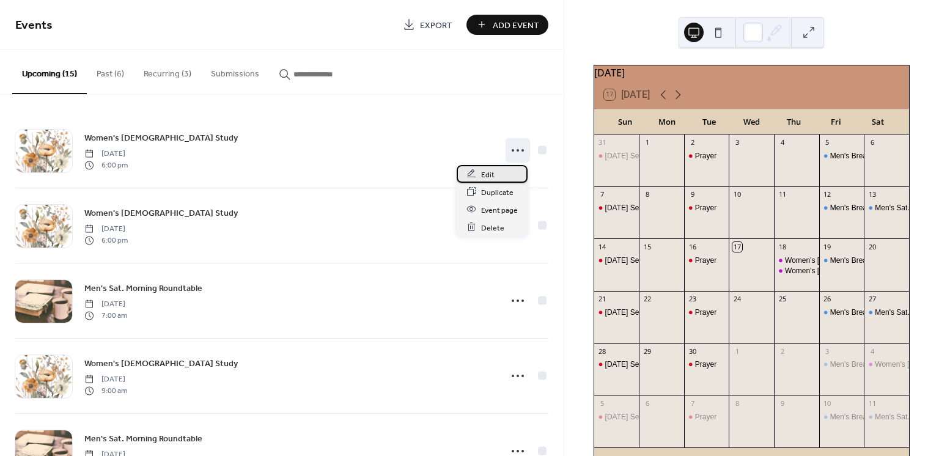
drag, startPoint x: 514, startPoint y: 150, endPoint x: 489, endPoint y: 177, distance: 36.8
click at [489, 177] on span "Edit" at bounding box center [487, 174] width 13 height 13
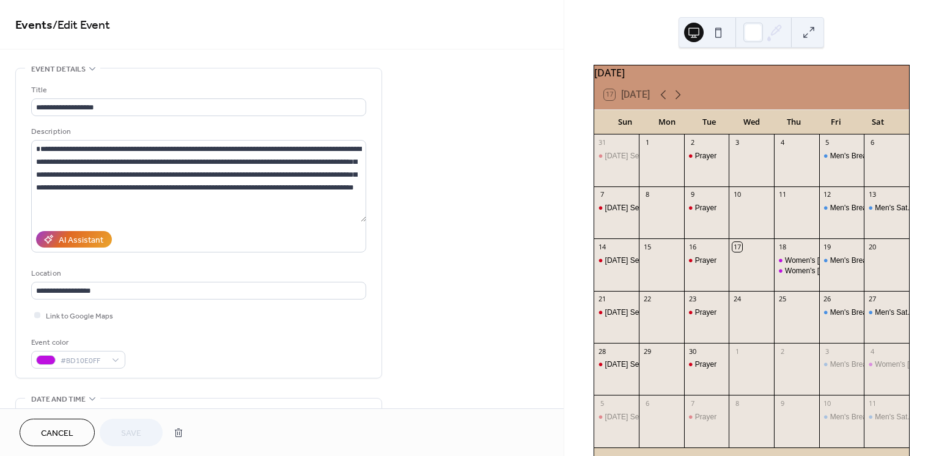
drag, startPoint x: 559, startPoint y: 138, endPoint x: 570, endPoint y: 192, distance: 54.9
drag, startPoint x: 570, startPoint y: 192, endPoint x: 458, endPoint y: 123, distance: 131.4
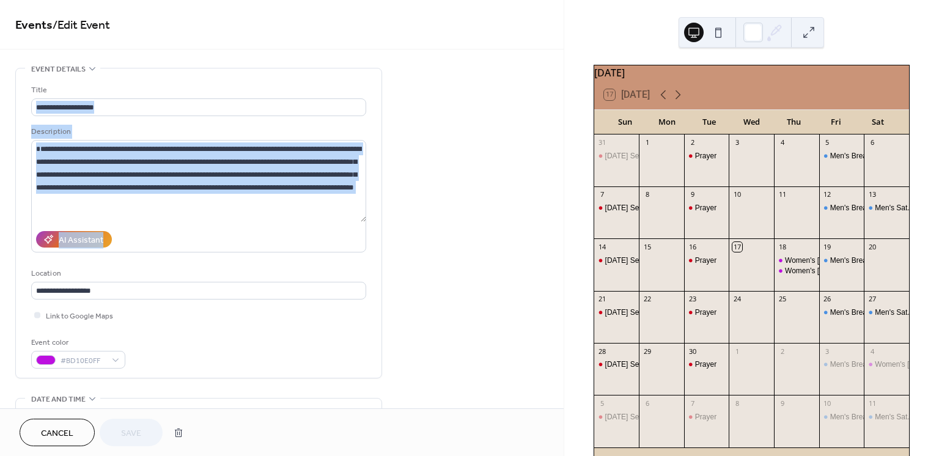
drag, startPoint x: 562, startPoint y: 115, endPoint x: 560, endPoint y: 136, distance: 20.3
click at [560, 136] on div "**********" at bounding box center [281, 204] width 563 height 408
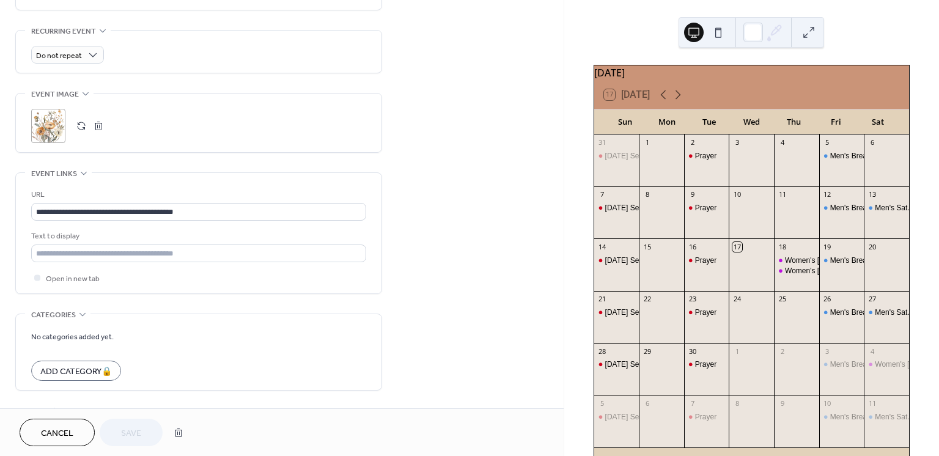
scroll to position [551, 0]
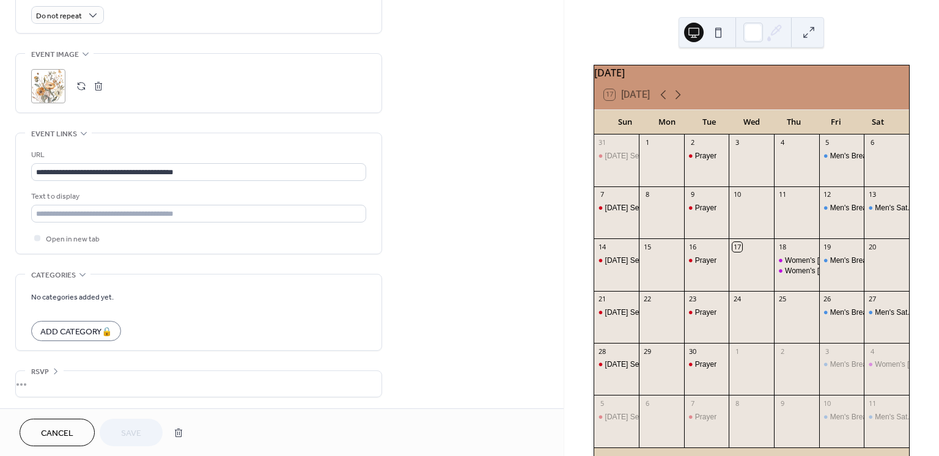
drag, startPoint x: 177, startPoint y: 433, endPoint x: 499, endPoint y: 347, distance: 333.2
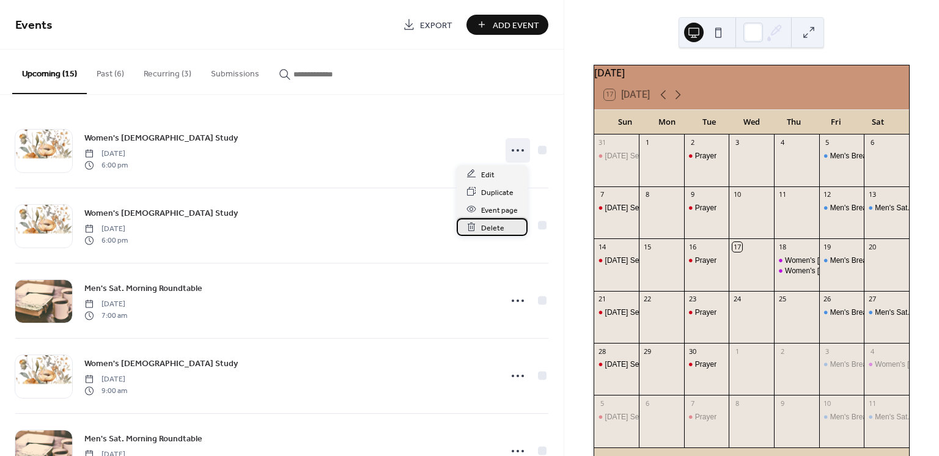
drag, startPoint x: 513, startPoint y: 152, endPoint x: 486, endPoint y: 224, distance: 77.0
drag, startPoint x: 486, startPoint y: 224, endPoint x: 474, endPoint y: 227, distance: 13.2
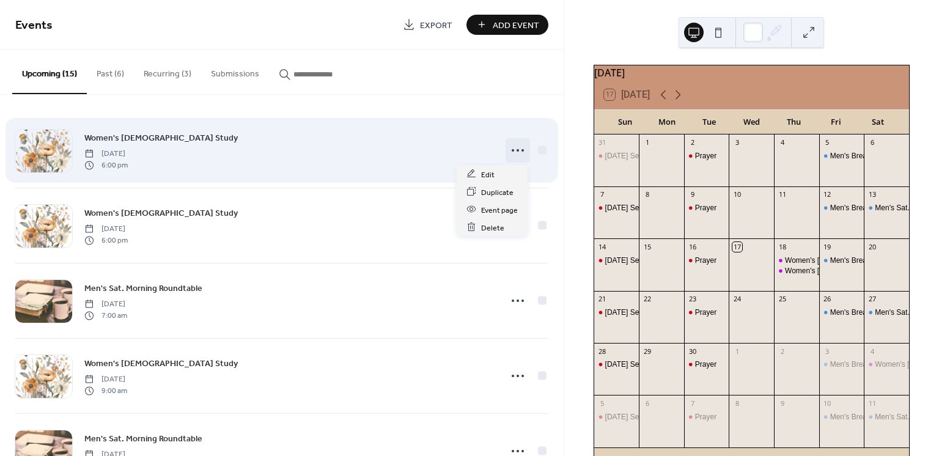
drag, startPoint x: 474, startPoint y: 227, endPoint x: 394, endPoint y: 150, distance: 110.2
click at [394, 150] on div "Women's Bible Study Thursday, September 18, 2025 6:00 pm" at bounding box center [288, 150] width 408 height 39
click at [516, 149] on circle at bounding box center [517, 150] width 2 height 2
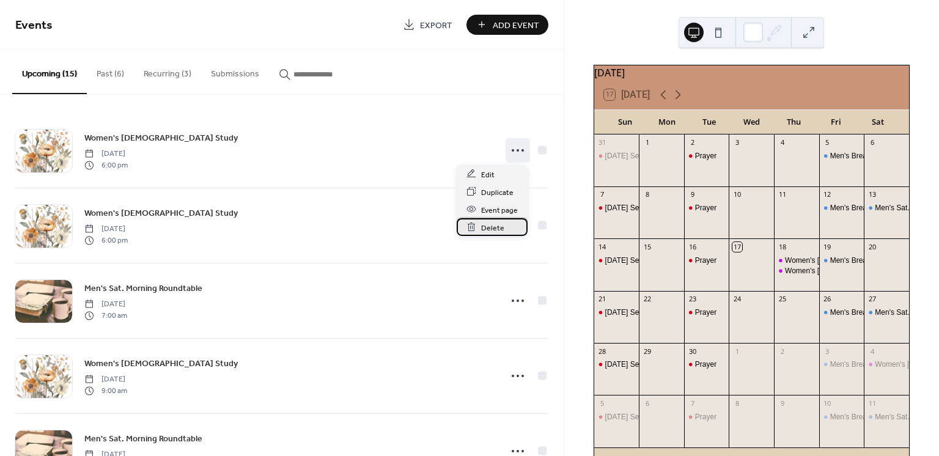
click at [478, 227] on div "Delete" at bounding box center [491, 227] width 71 height 18
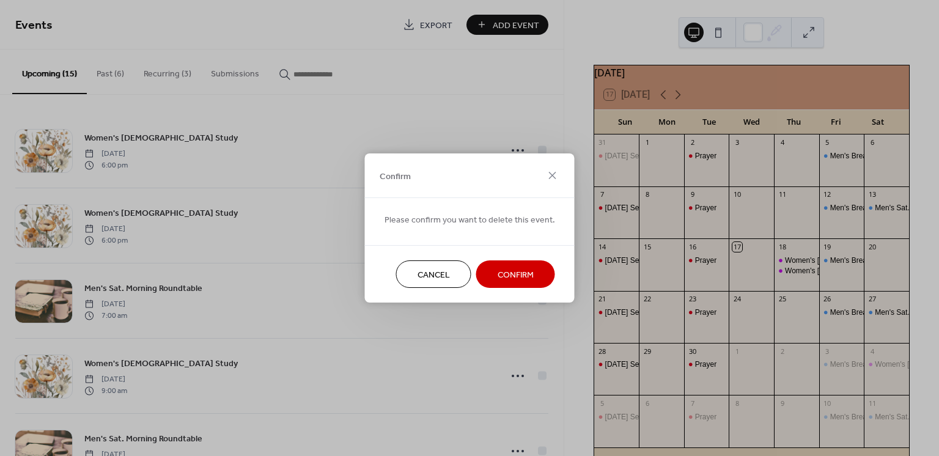
click at [494, 265] on button "Confirm" at bounding box center [515, 273] width 79 height 27
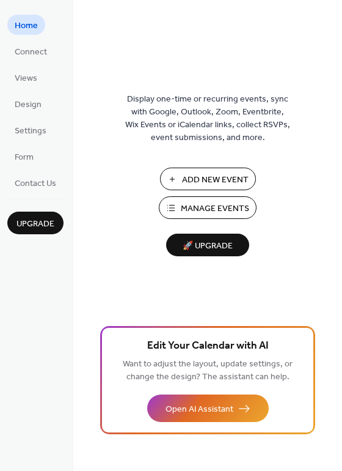
click at [242, 203] on span "Manage Events" at bounding box center [215, 208] width 68 height 13
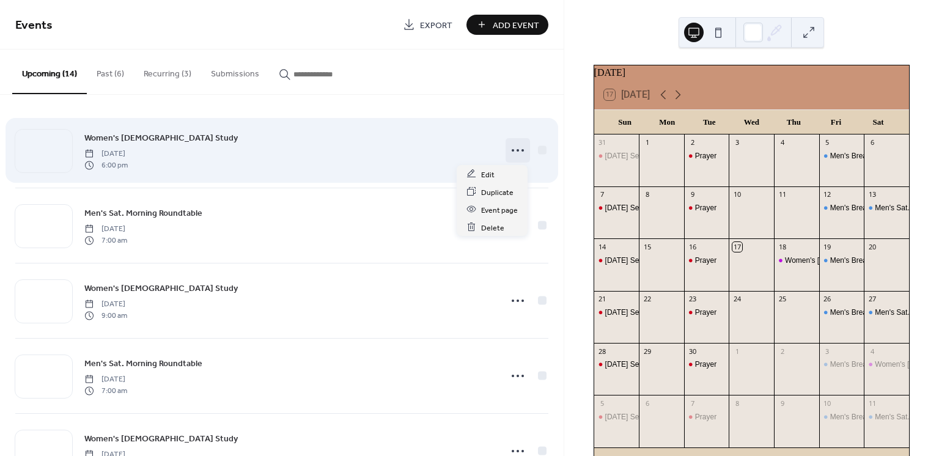
click at [511, 149] on icon at bounding box center [518, 151] width 20 height 20
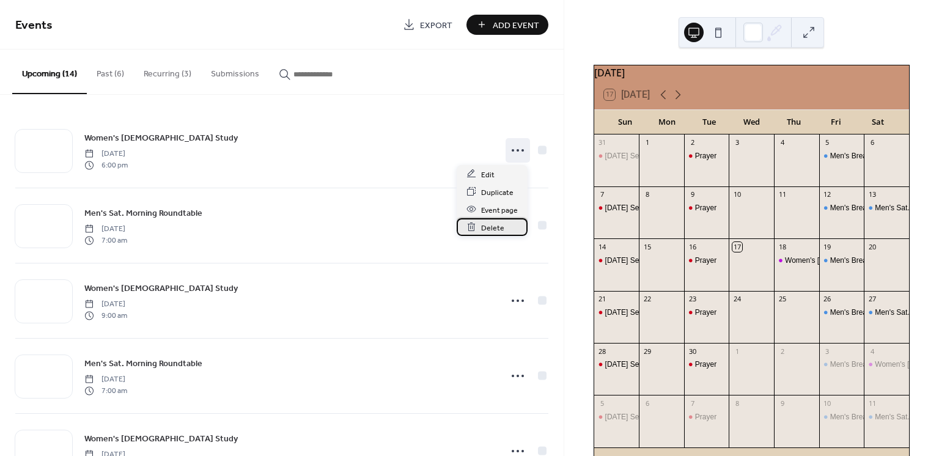
click at [495, 229] on span "Delete" at bounding box center [492, 227] width 23 height 13
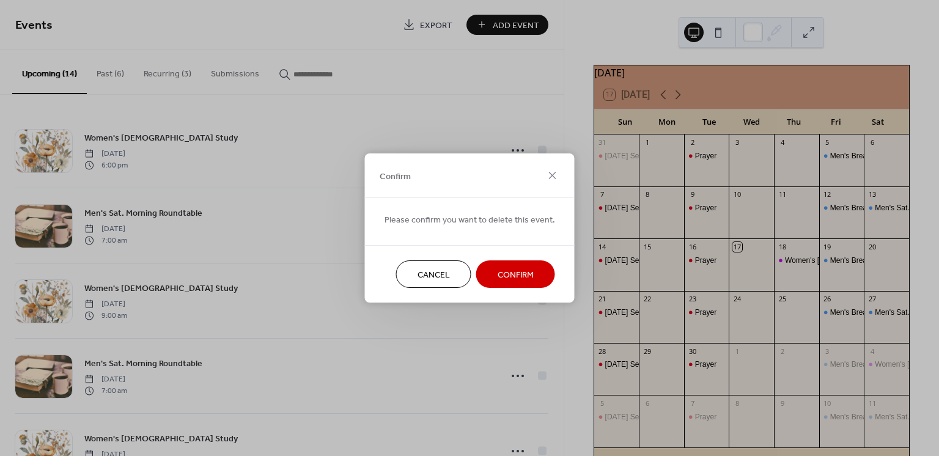
click at [499, 280] on span "Confirm" at bounding box center [515, 275] width 36 height 13
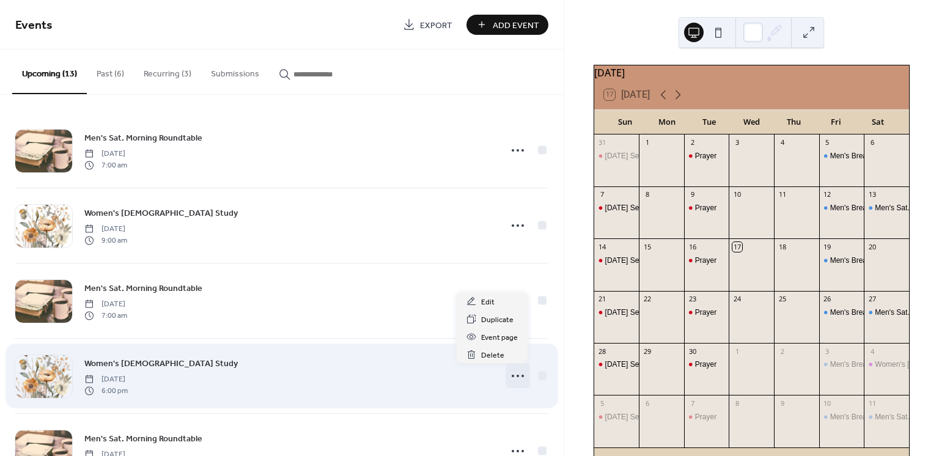
click at [508, 377] on icon at bounding box center [518, 376] width 20 height 20
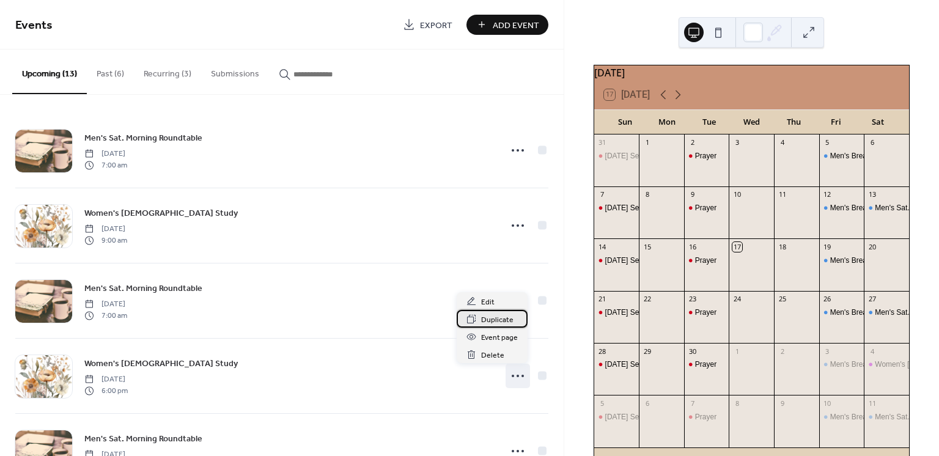
click at [494, 319] on span "Duplicate" at bounding box center [497, 319] width 32 height 13
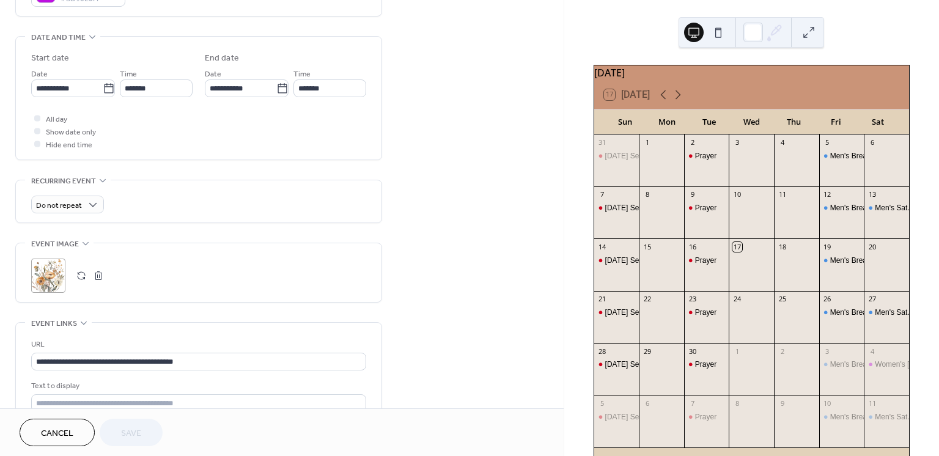
scroll to position [364, 0]
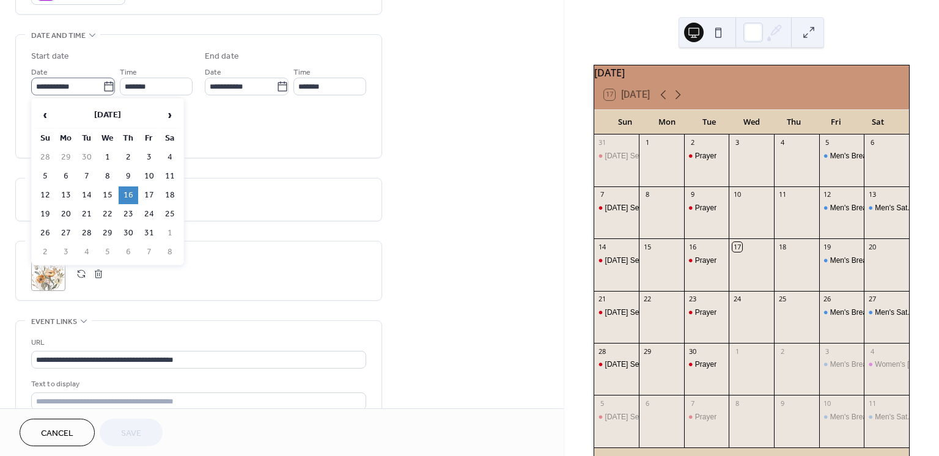
click at [103, 87] on icon at bounding box center [109, 87] width 12 height 12
click at [103, 87] on input "**********" at bounding box center [66, 87] width 71 height 18
click at [51, 112] on span "‹" at bounding box center [45, 115] width 18 height 24
click at [133, 196] on td "18" at bounding box center [129, 195] width 20 height 18
type input "**********"
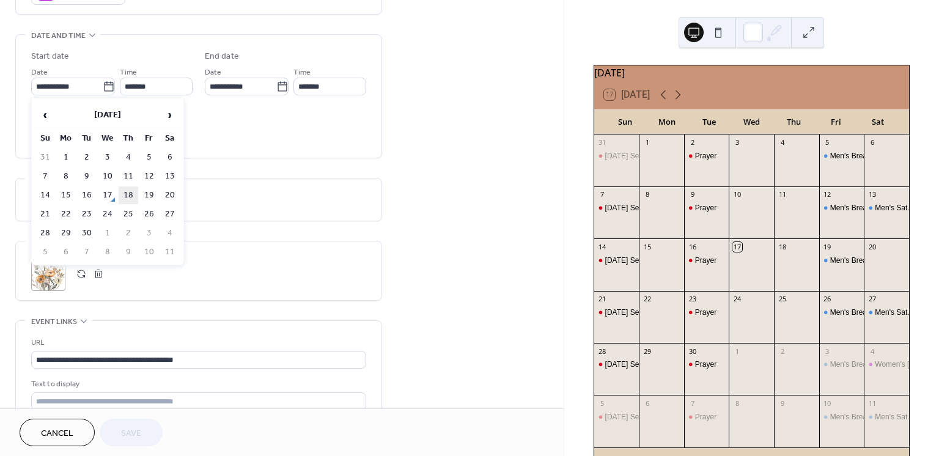
type input "**********"
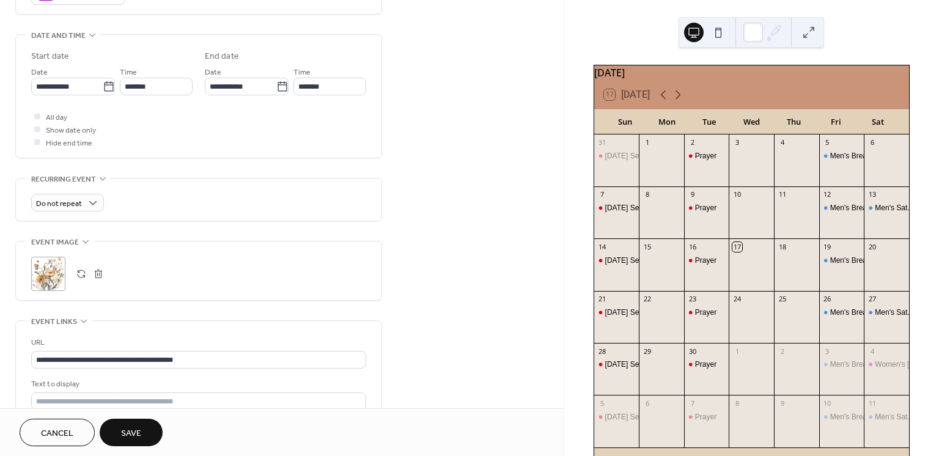
click at [134, 427] on span "Save" at bounding box center [131, 433] width 20 height 13
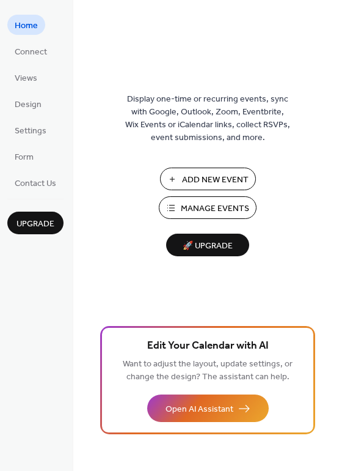
click at [194, 210] on span "Manage Events" at bounding box center [215, 208] width 68 height 13
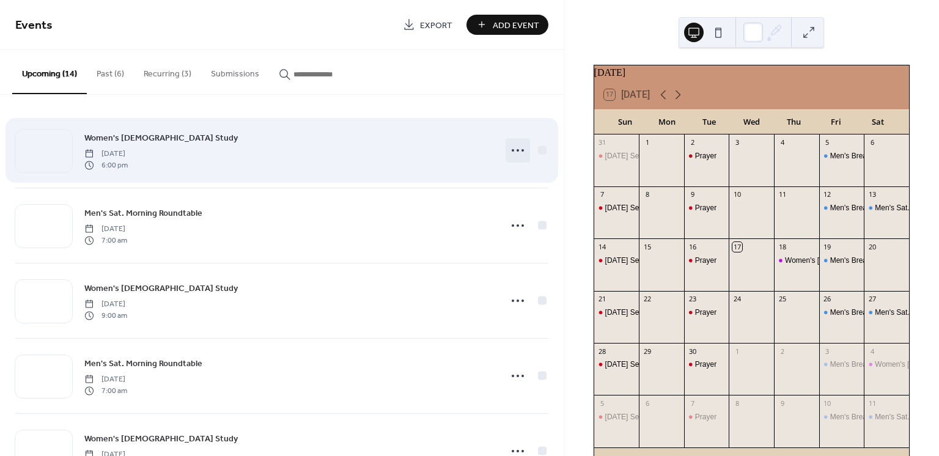
click at [511, 148] on icon at bounding box center [518, 151] width 20 height 20
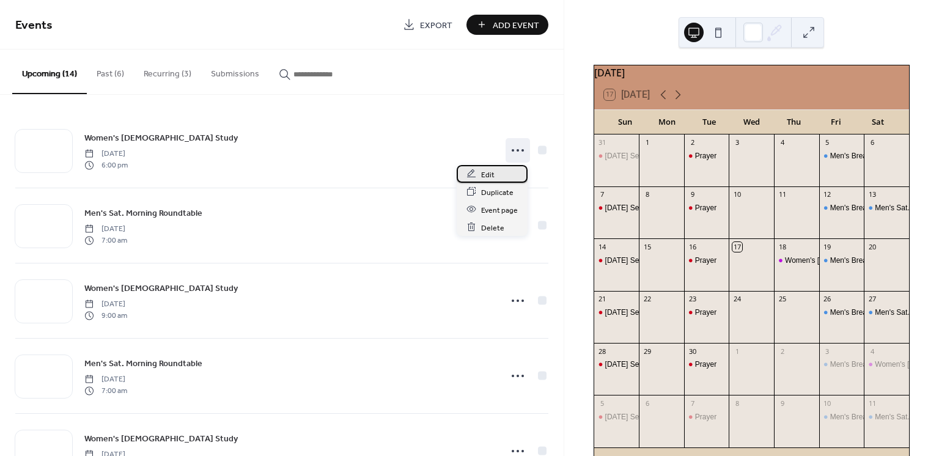
click at [503, 171] on div "Edit" at bounding box center [491, 174] width 71 height 18
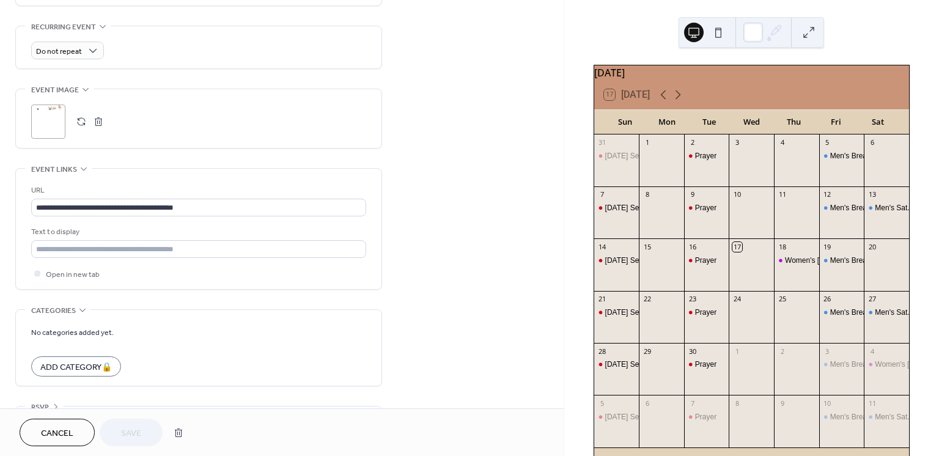
scroll to position [551, 0]
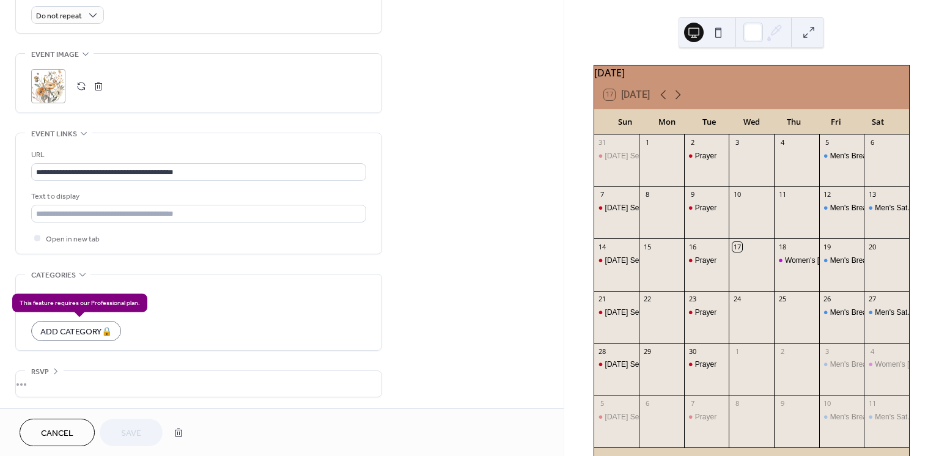
click at [97, 332] on div "Add Category 🔒" at bounding box center [76, 331] width 90 height 20
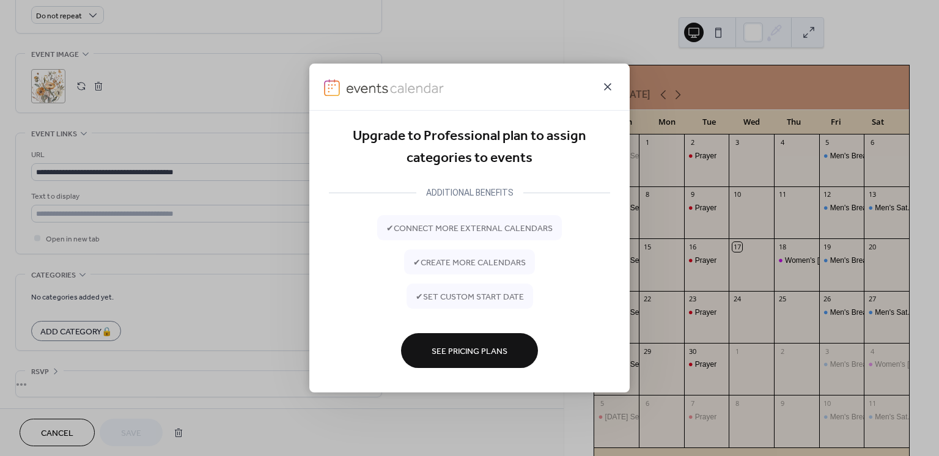
click at [606, 88] on icon at bounding box center [607, 86] width 7 height 7
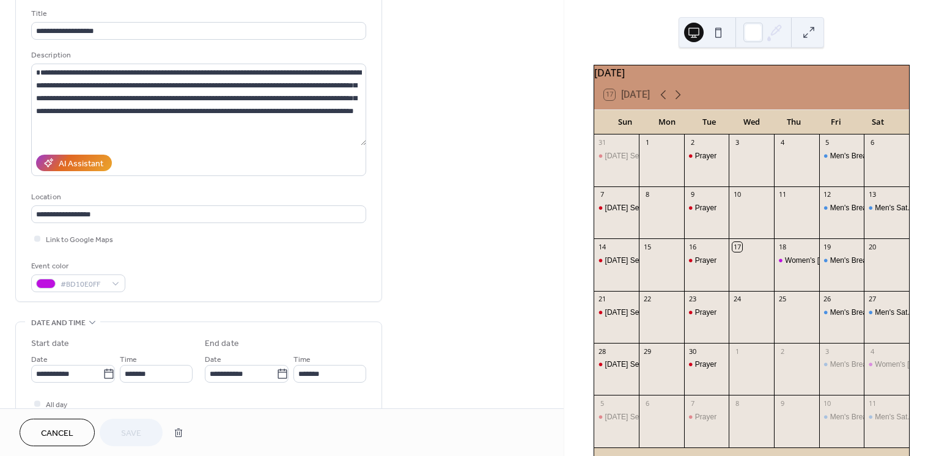
scroll to position [27, 0]
